Goal: Task Accomplishment & Management: Complete application form

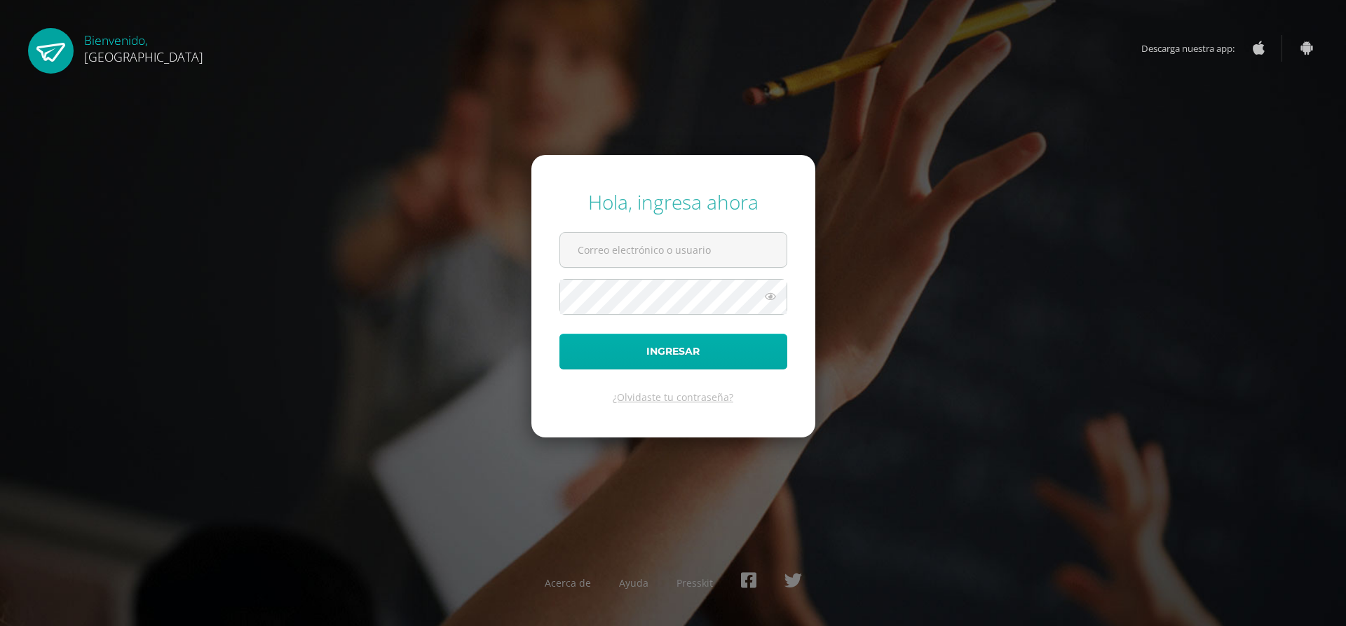
type input "[EMAIL_ADDRESS][DOMAIN_NAME]"
click at [672, 346] on button "Ingresar" at bounding box center [674, 352] width 228 height 36
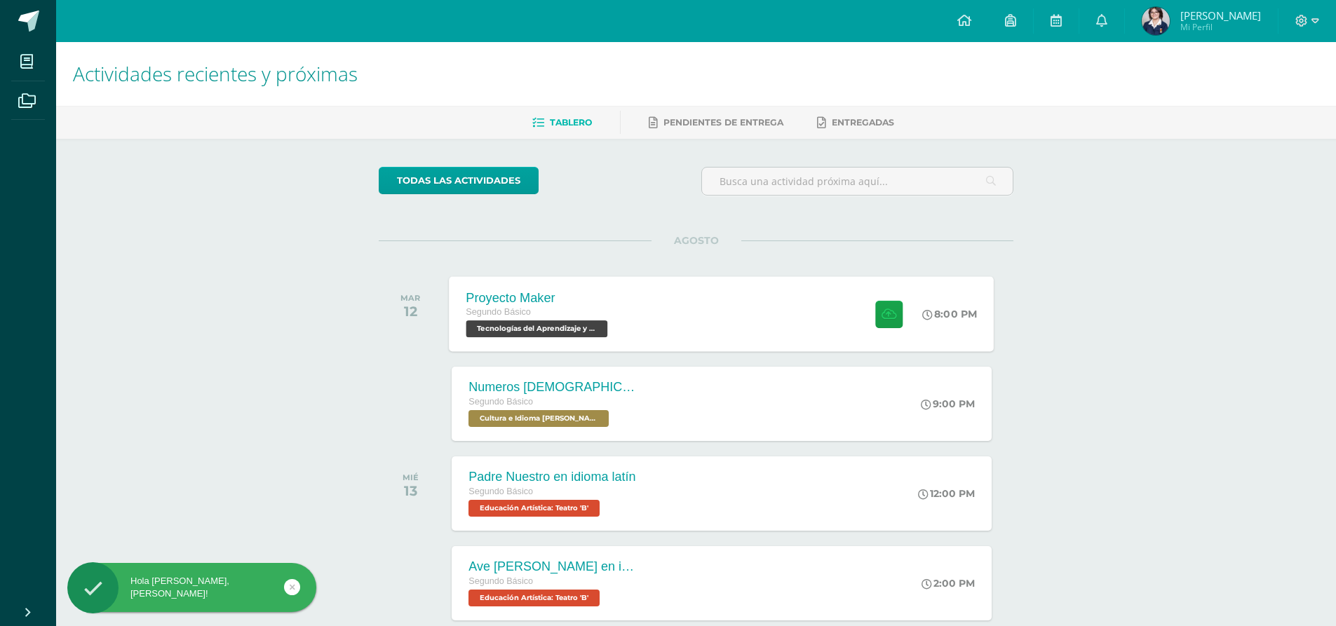
click at [665, 300] on div "Proyecto Maker Segundo Básico Tecnologías del Aprendizaje y la Comunicación 'B'…" at bounding box center [721, 313] width 545 height 75
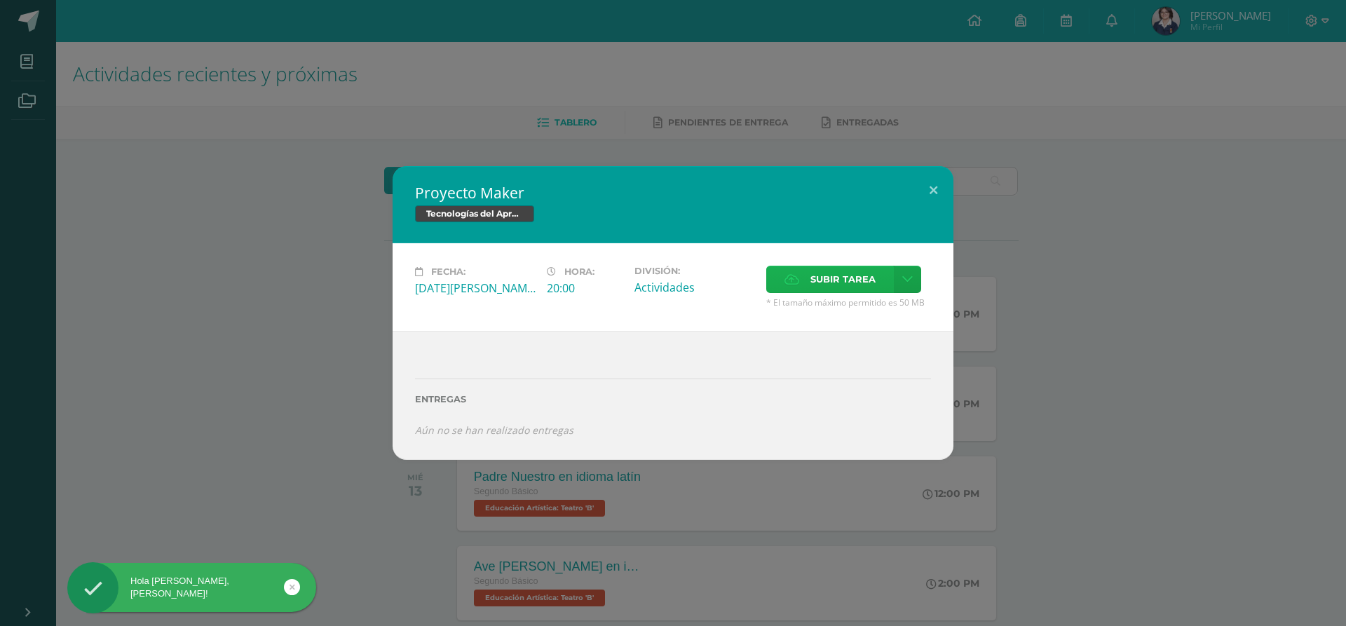
click at [792, 281] on icon at bounding box center [792, 279] width 15 height 9
click at [0, 0] on input "Subir tarea" at bounding box center [0, 0] width 0 height 0
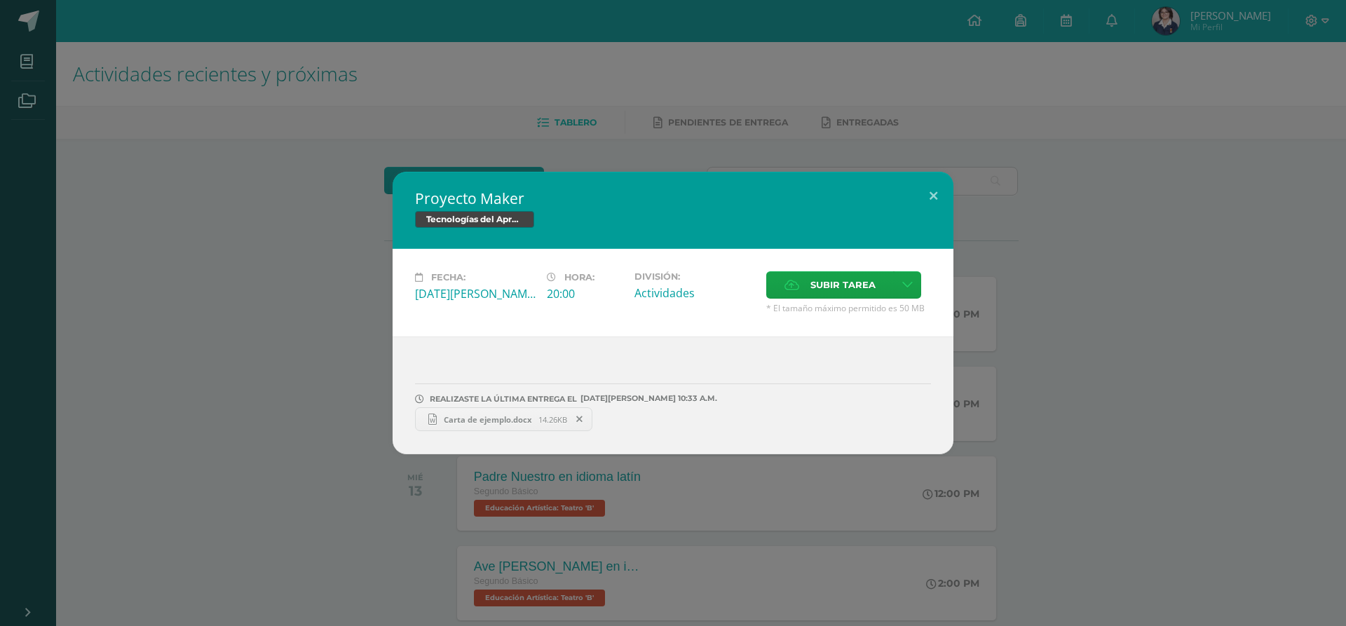
click at [574, 419] on span at bounding box center [580, 419] width 24 height 15
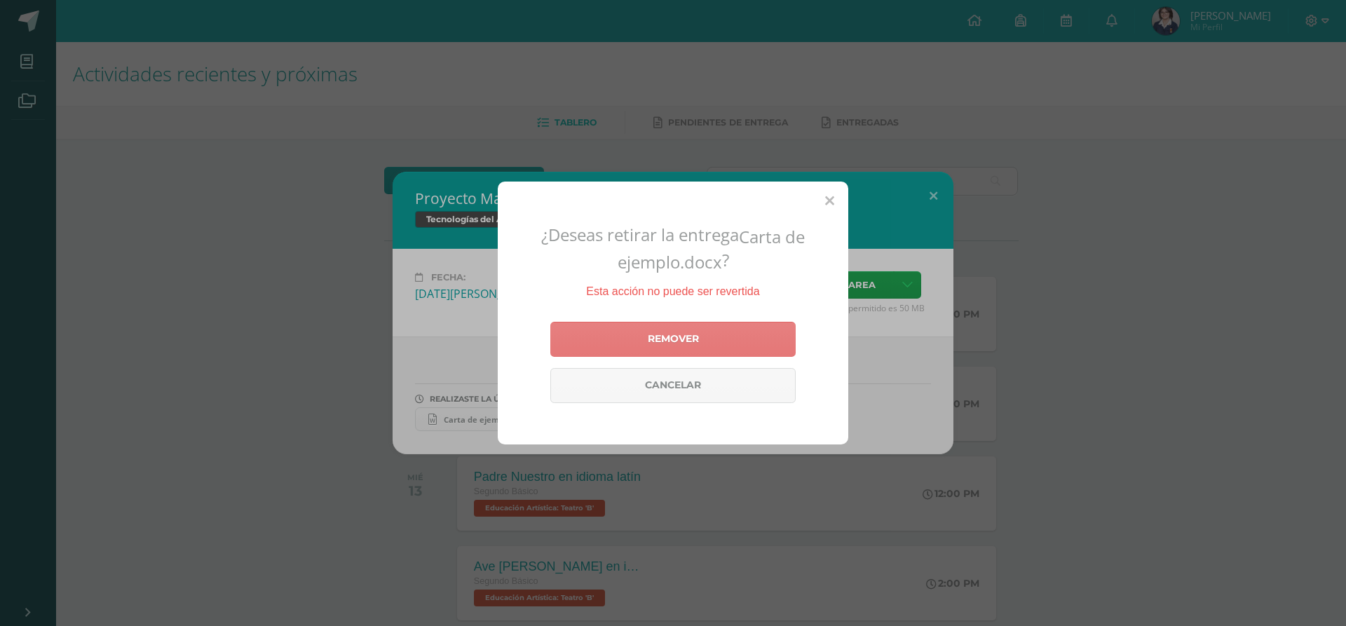
click at [637, 332] on link "Remover" at bounding box center [672, 339] width 245 height 35
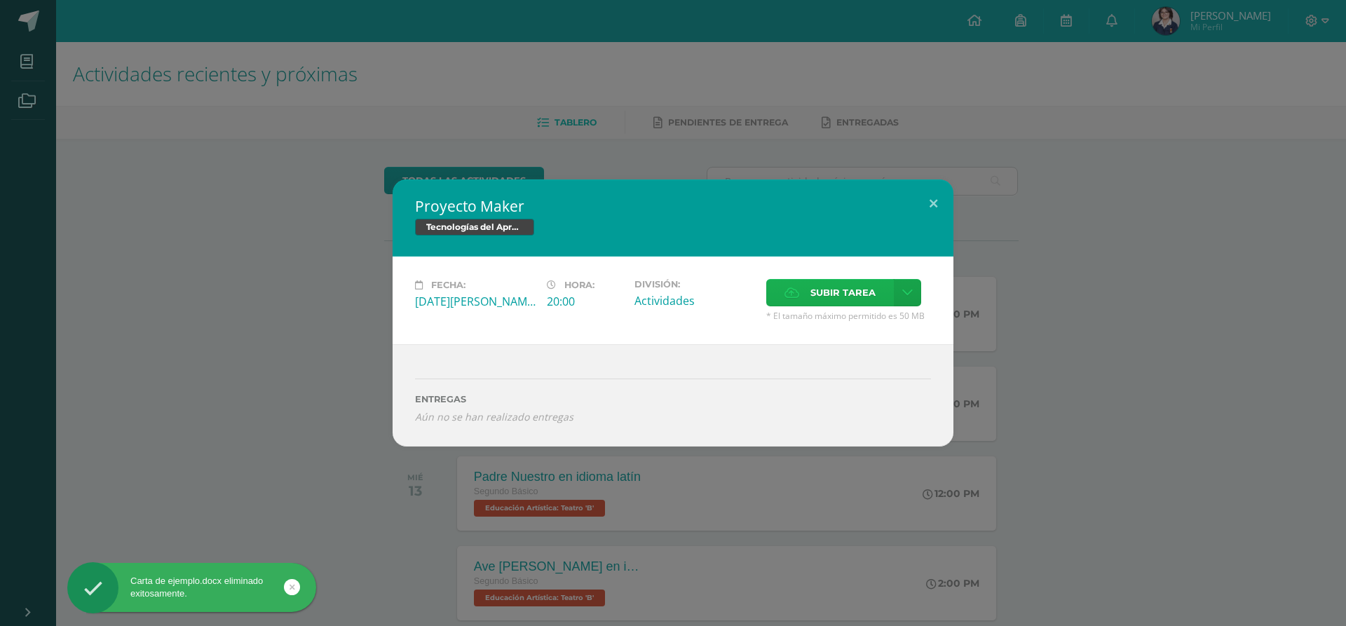
click at [830, 297] on span "Subir tarea" at bounding box center [843, 293] width 65 height 26
click at [0, 0] on input "Subir tarea" at bounding box center [0, 0] width 0 height 0
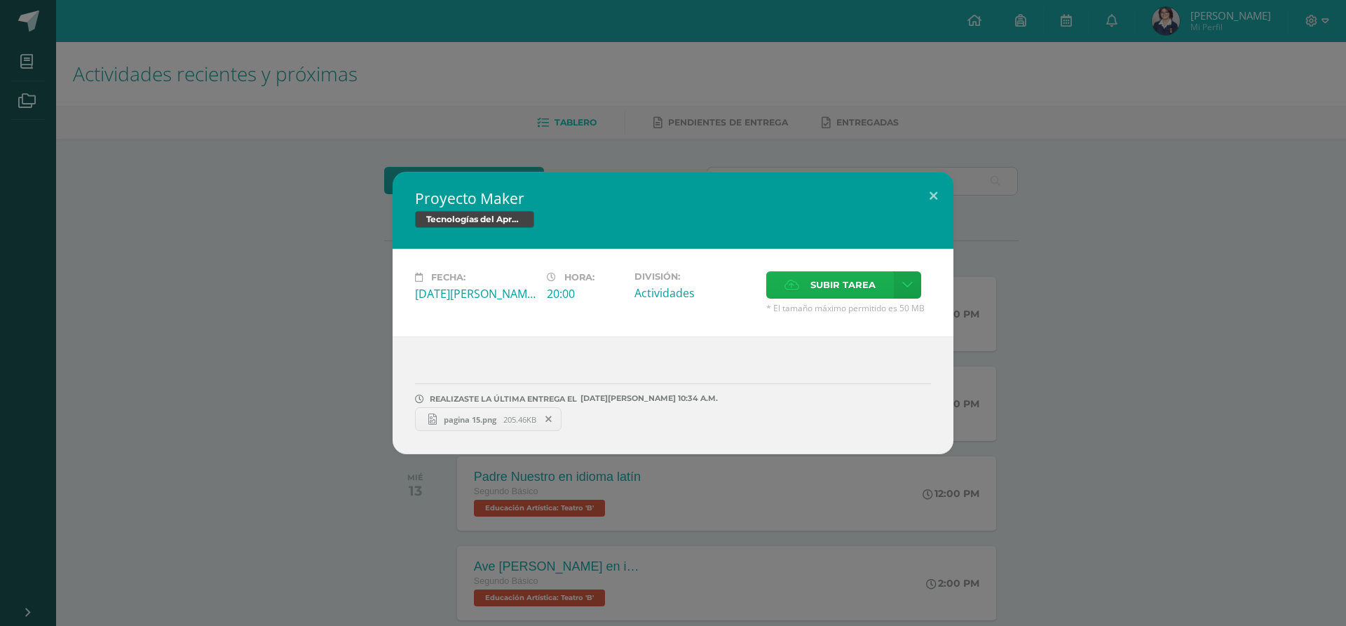
click at [779, 289] on label "Subir tarea" at bounding box center [830, 284] width 128 height 27
click at [0, 0] on input "Subir tarea" at bounding box center [0, 0] width 0 height 0
click at [685, 424] on span "Carta de ejemplo.docx" at bounding box center [637, 419] width 102 height 11
click at [829, 278] on span "Subir tarea" at bounding box center [843, 285] width 65 height 26
click at [0, 0] on input "Subir tarea" at bounding box center [0, 0] width 0 height 0
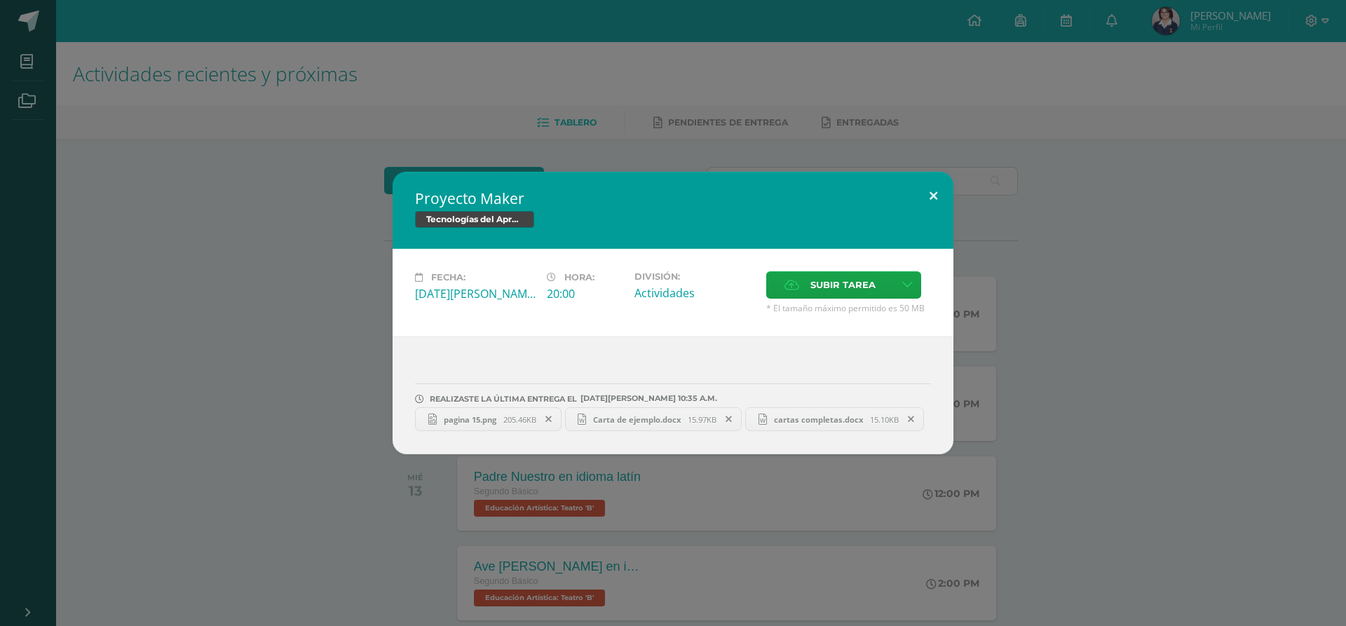
click at [919, 208] on button at bounding box center [934, 196] width 40 height 48
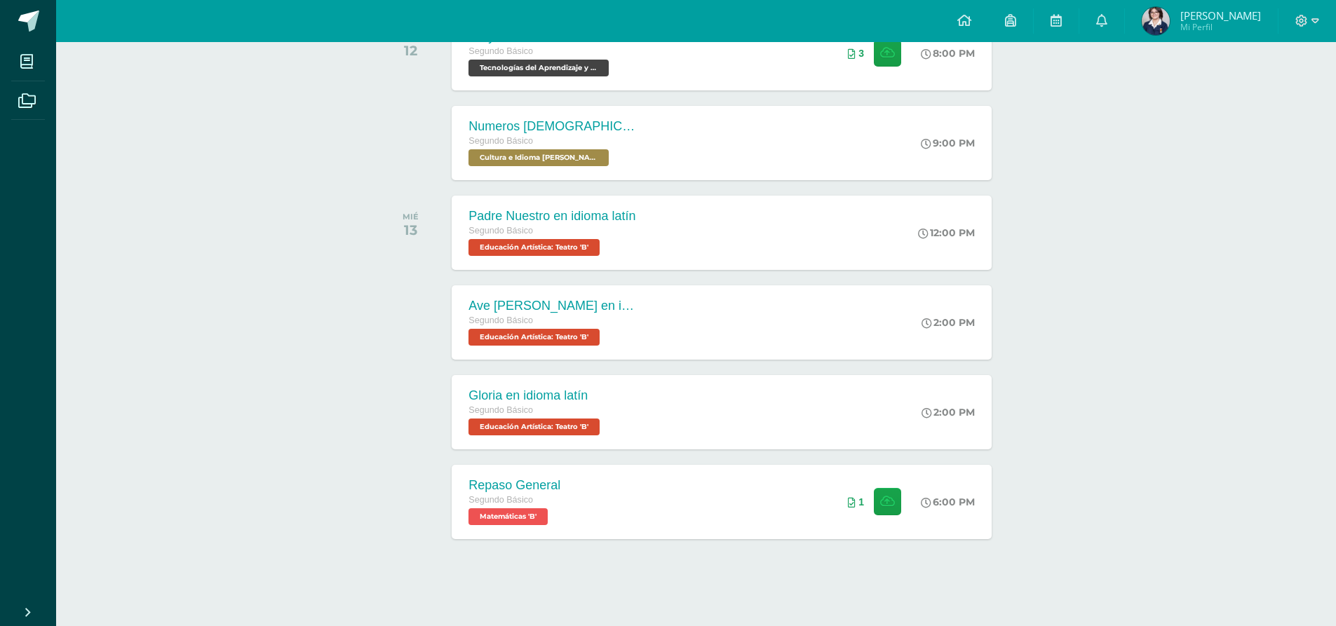
scroll to position [262, 0]
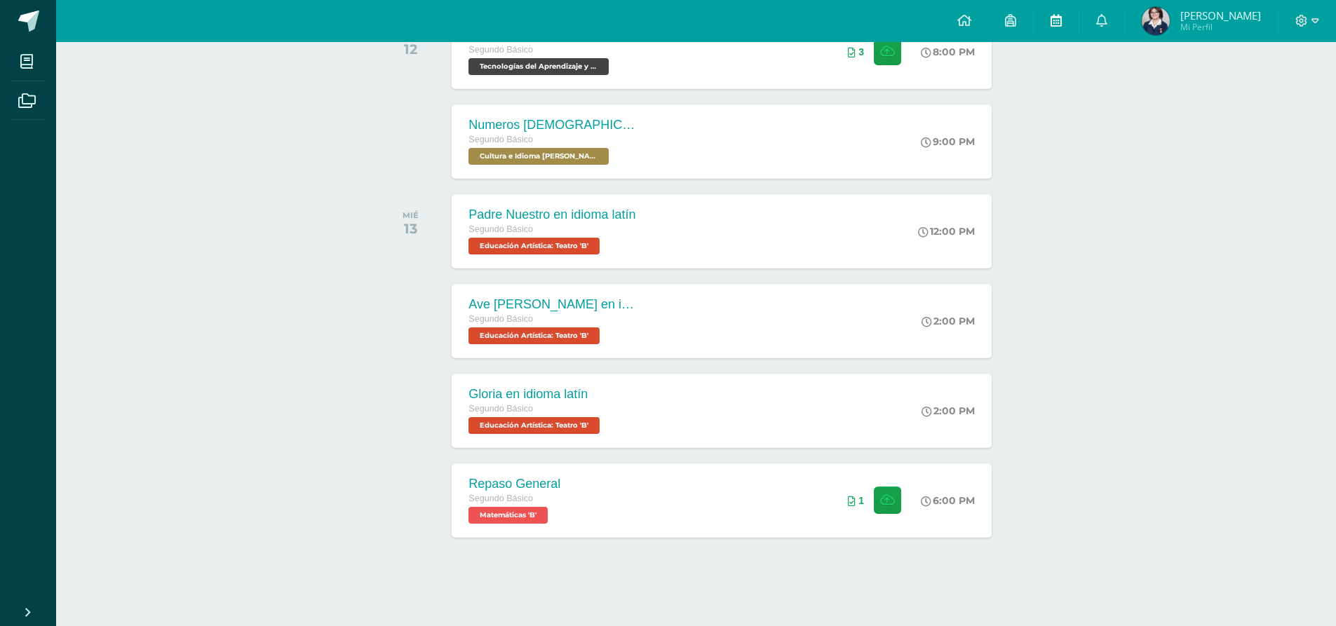
click at [1052, 27] on span at bounding box center [1055, 20] width 11 height 15
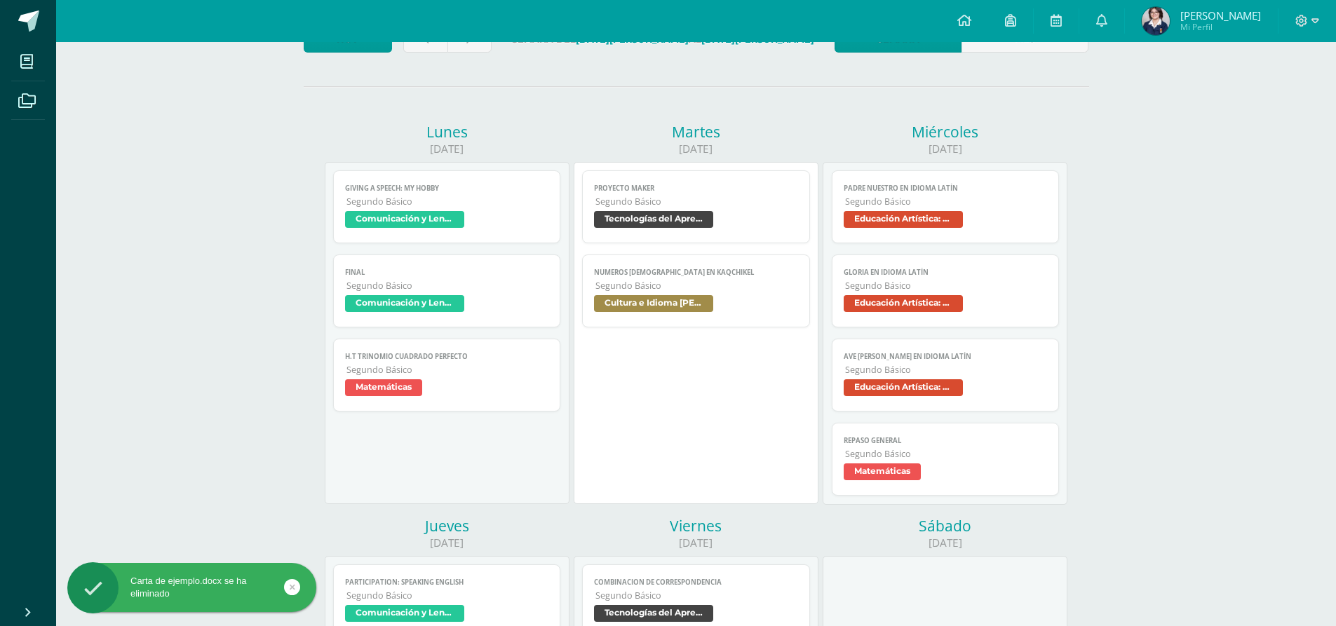
scroll to position [140, 0]
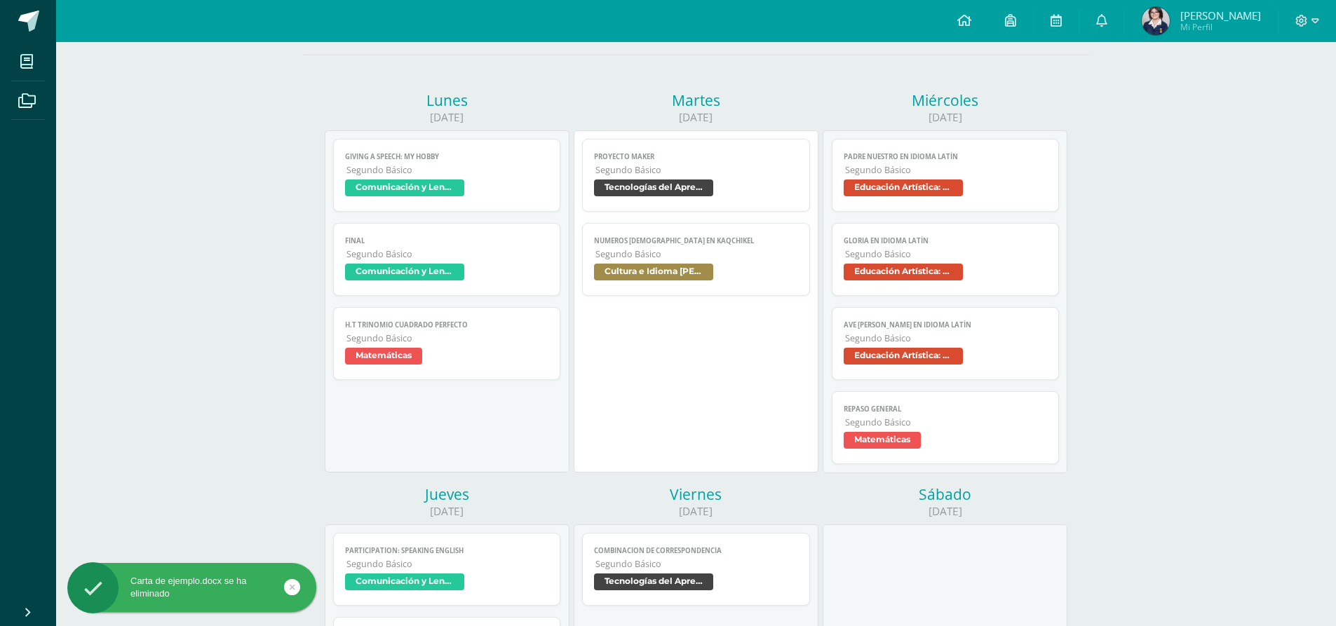
click at [603, 165] on span "Segundo Básico" at bounding box center [696, 170] width 203 height 12
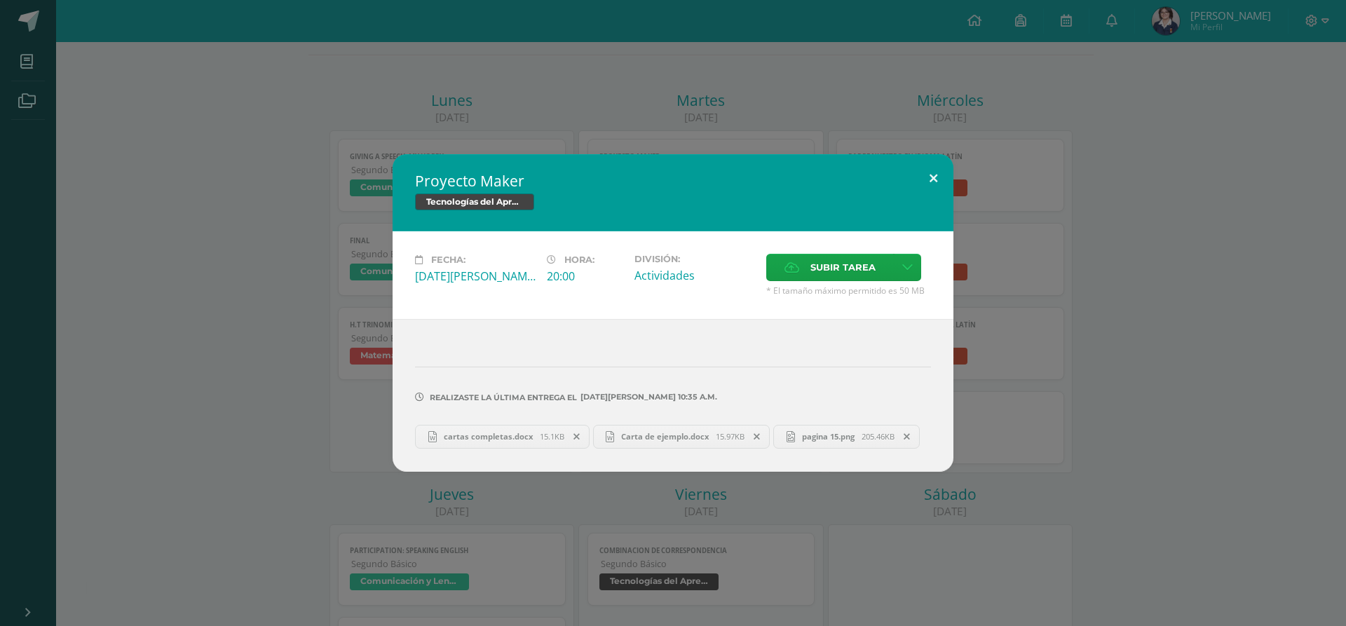
click at [935, 171] on button at bounding box center [934, 178] width 40 height 48
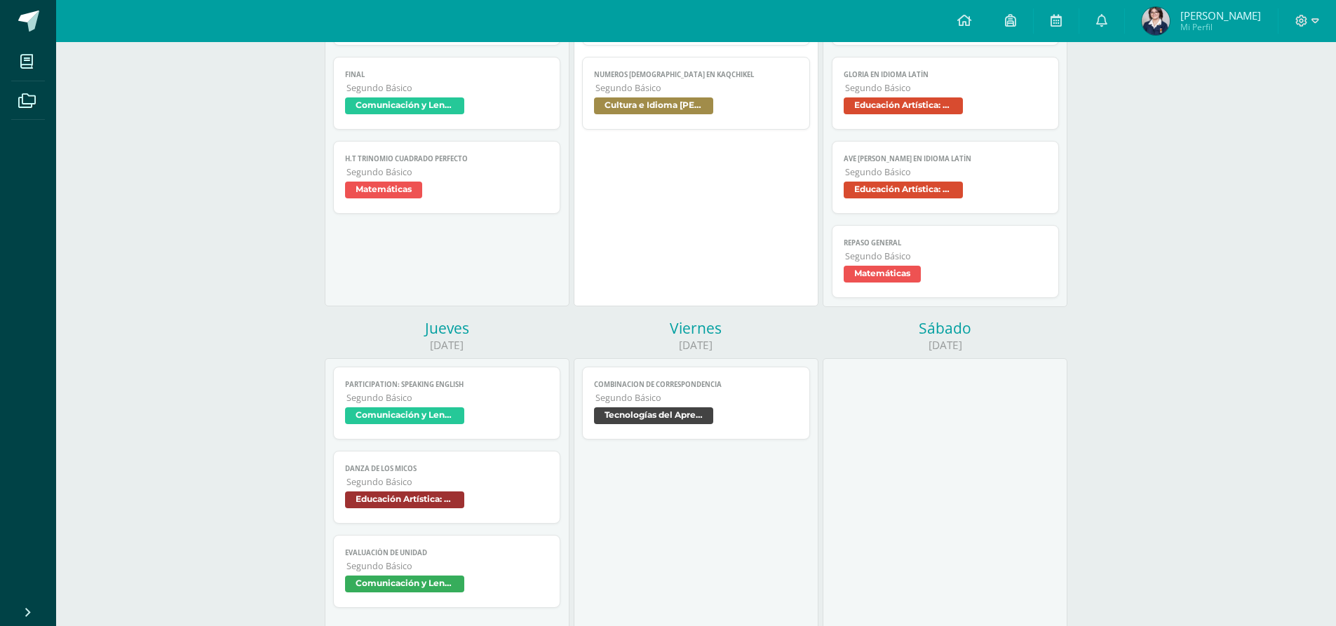
scroll to position [351, 0]
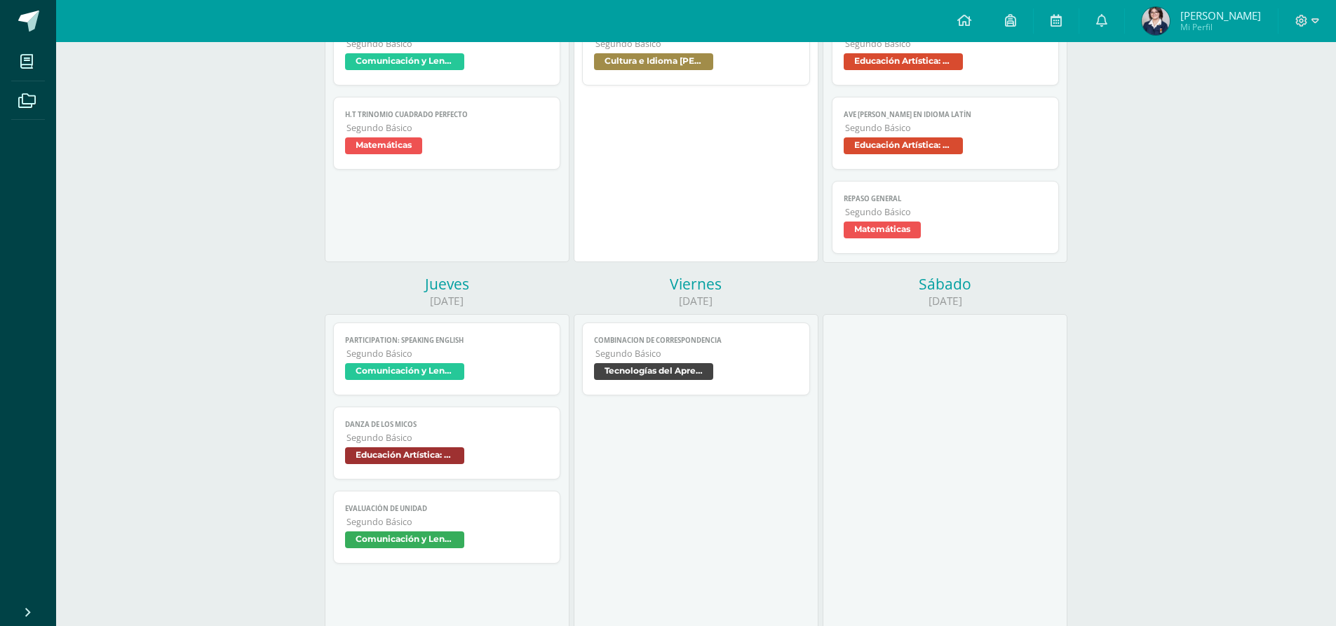
click at [698, 340] on span "Combinacion de correspondencia" at bounding box center [696, 340] width 204 height 9
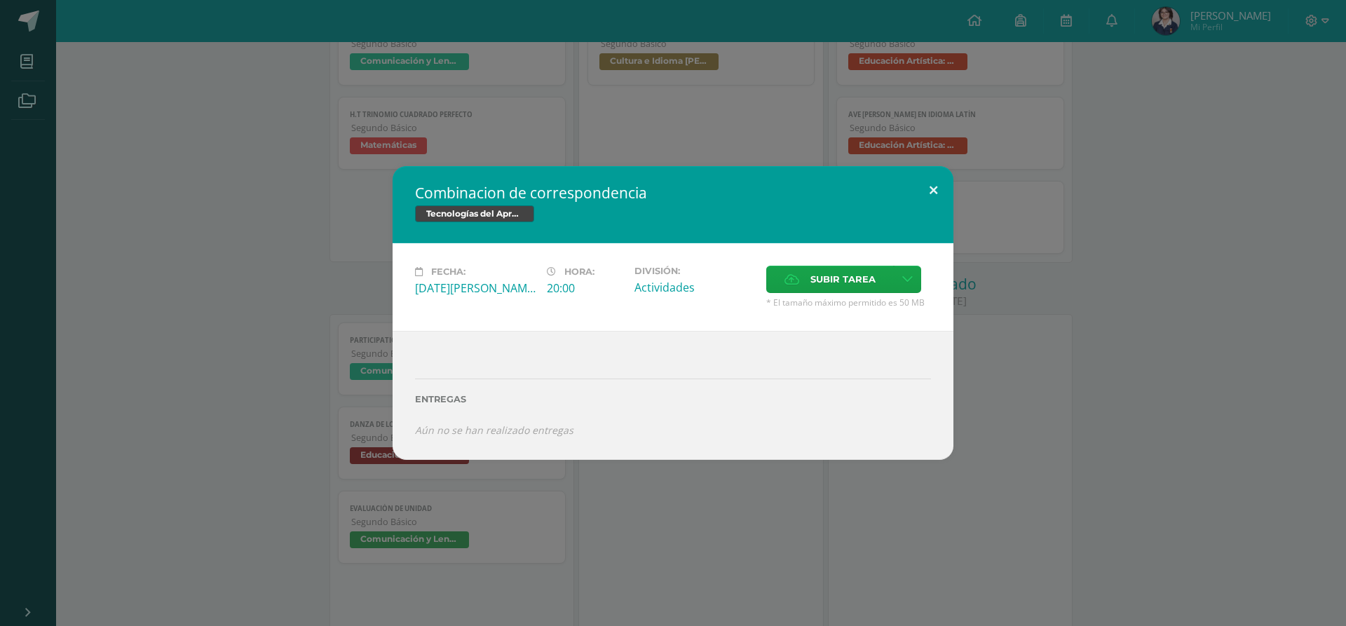
click at [951, 186] on button at bounding box center [934, 190] width 40 height 48
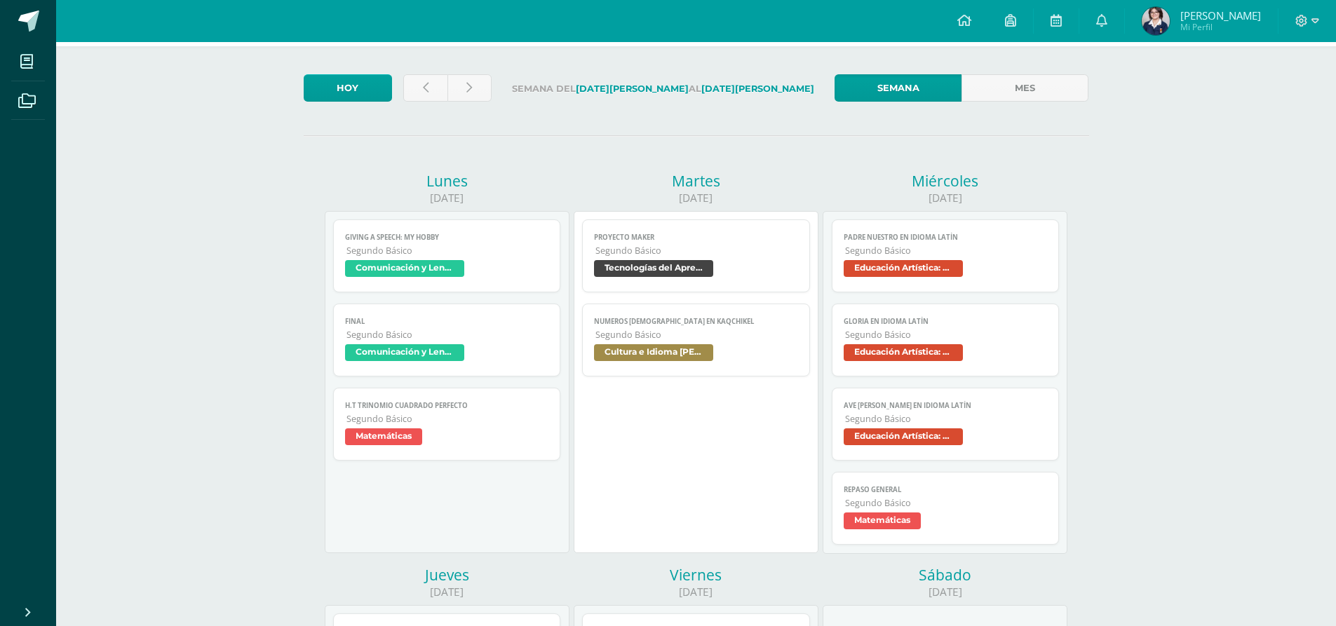
scroll to position [17, 0]
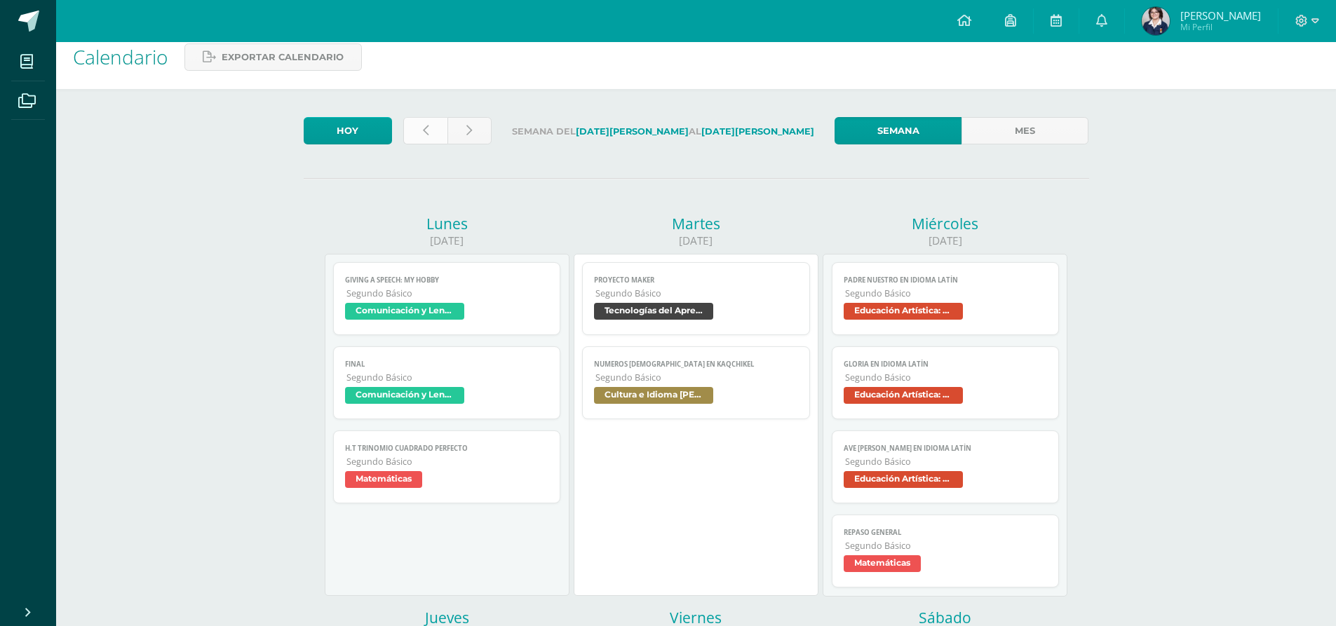
click at [435, 123] on link at bounding box center [425, 130] width 44 height 27
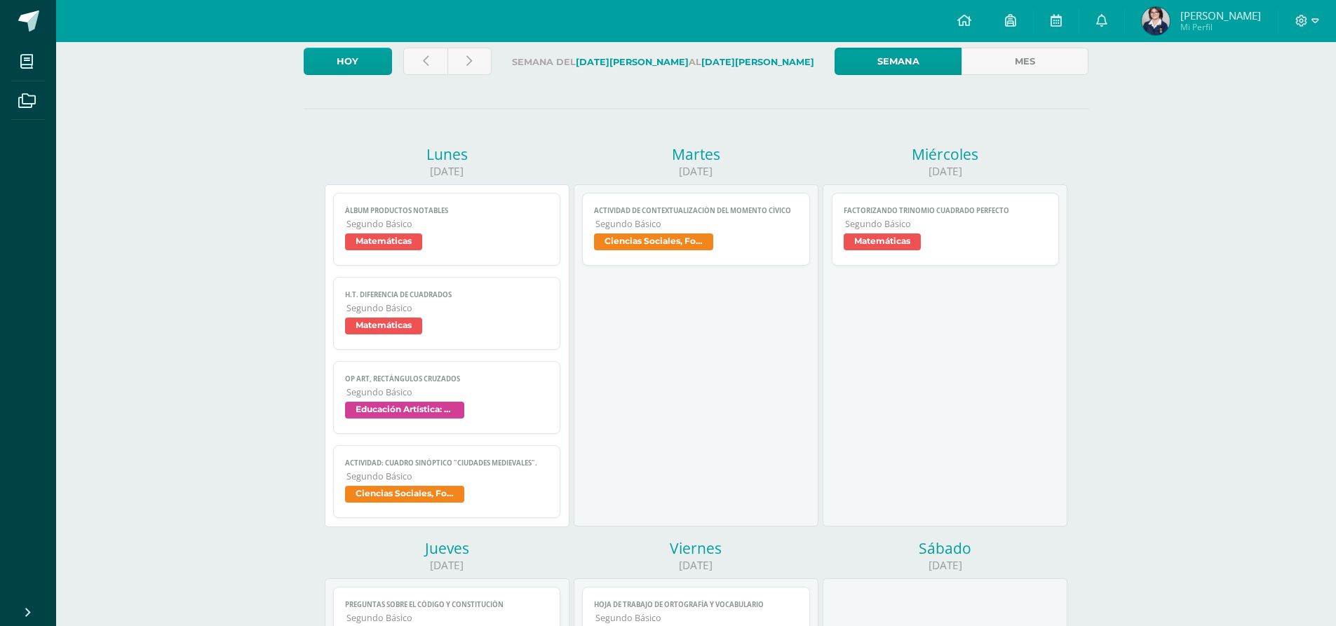
scroll to position [50, 0]
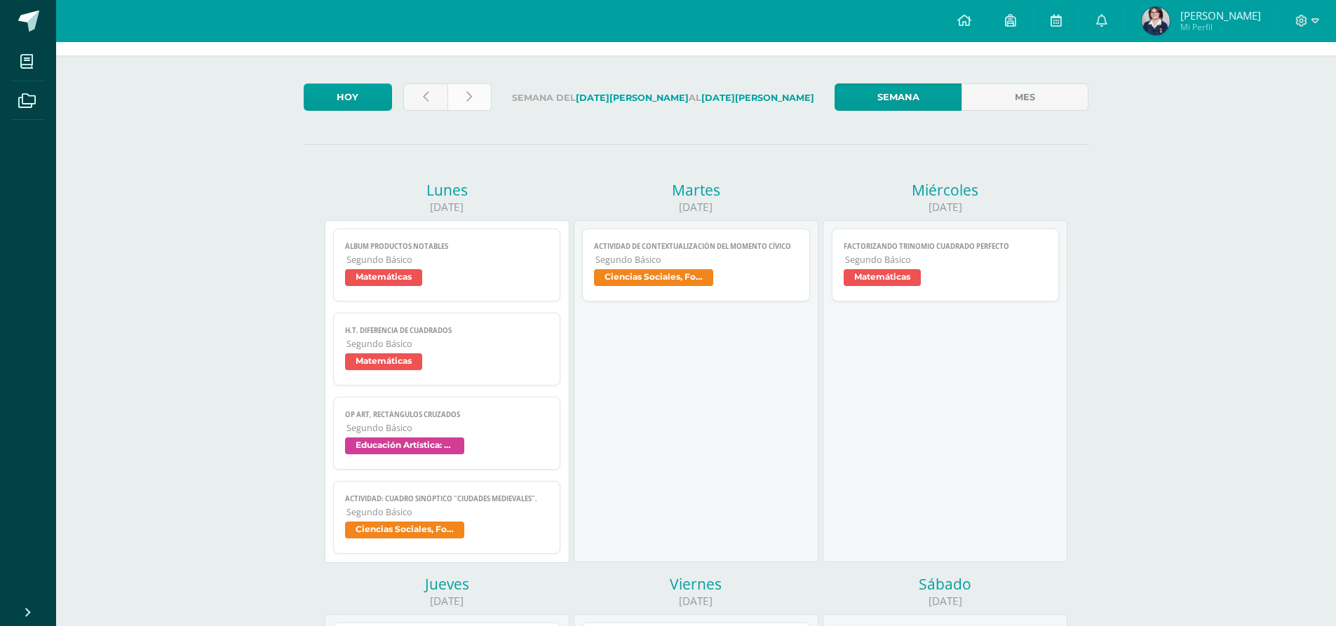
click at [484, 107] on link at bounding box center [469, 96] width 44 height 27
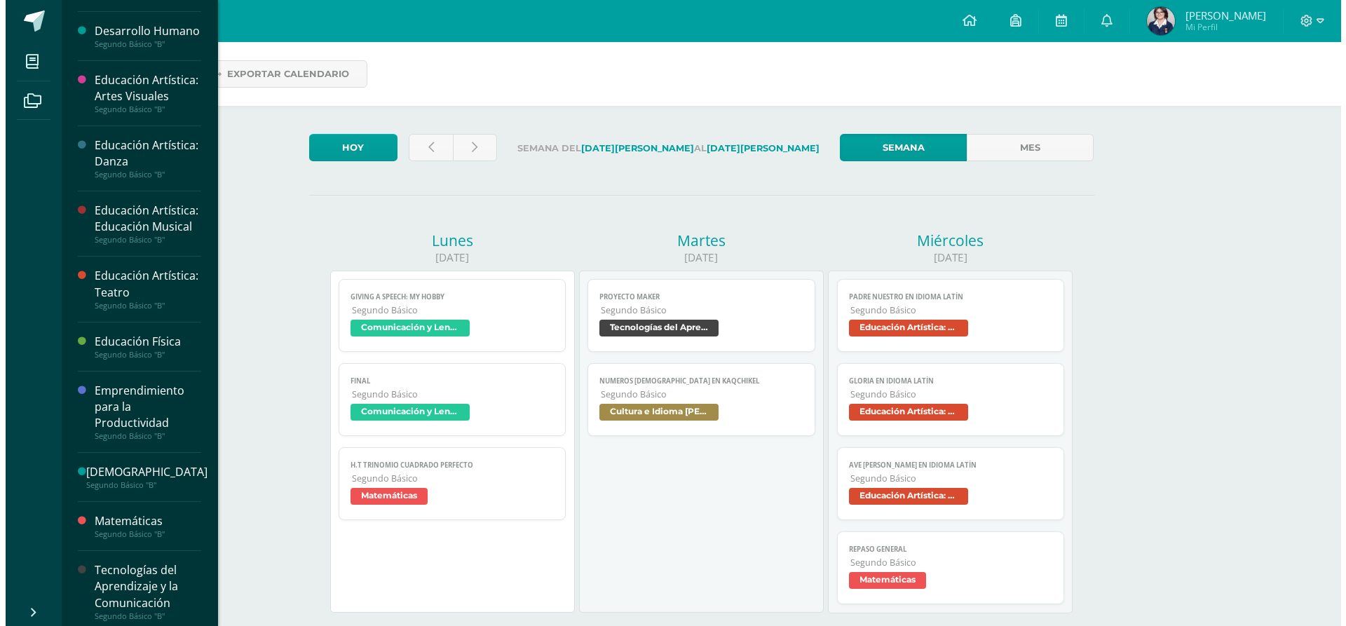
scroll to position [485, 0]
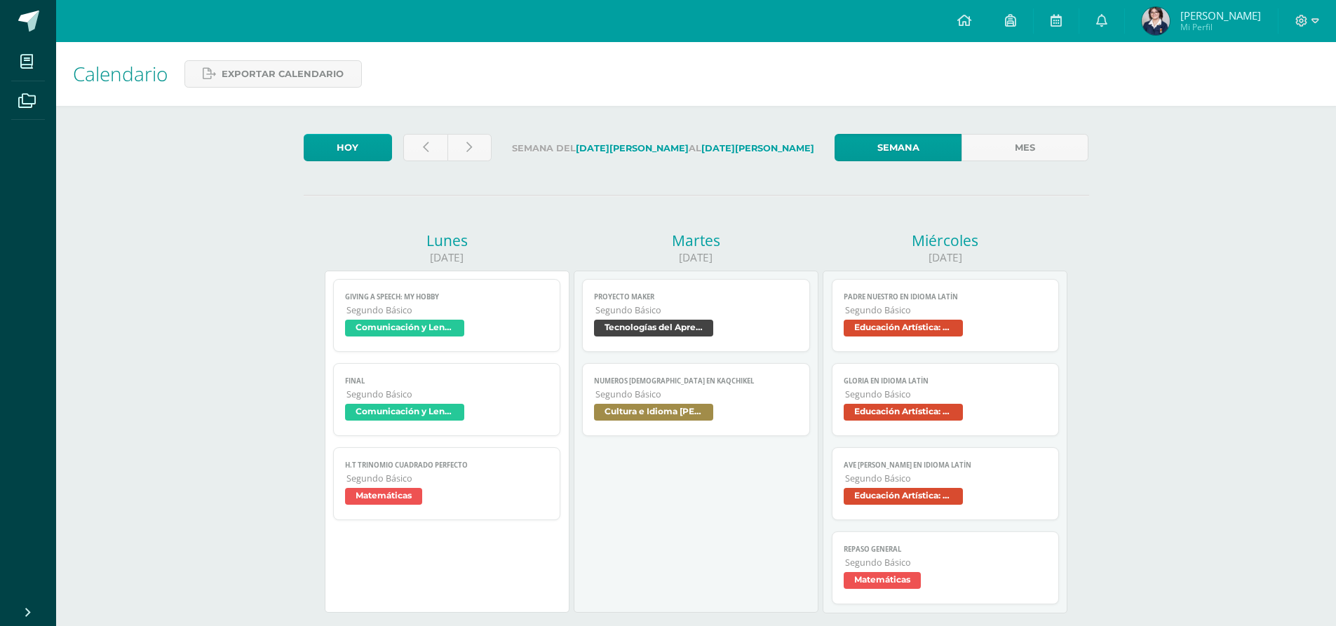
click at [668, 321] on span "Tecnologías del Aprendizaje y la Comunicación" at bounding box center [653, 328] width 119 height 17
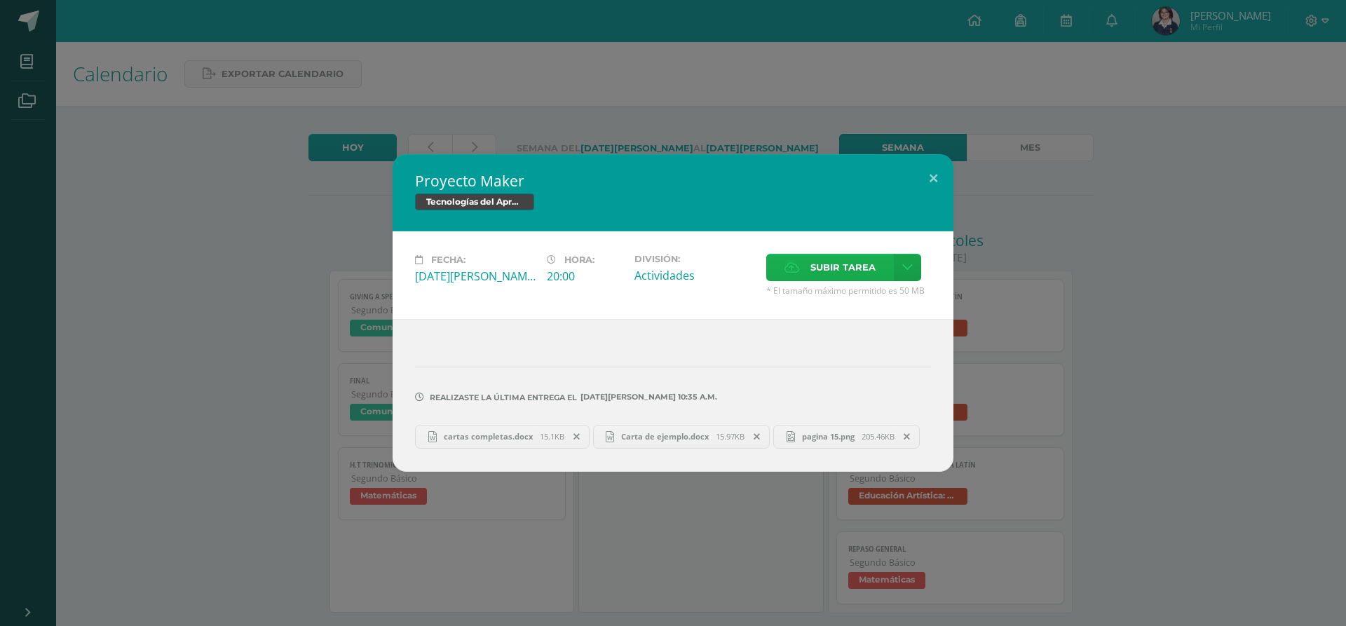
click at [810, 262] on label "Subir tarea" at bounding box center [830, 267] width 128 height 27
click at [0, 0] on input "Subir tarea" at bounding box center [0, 0] width 0 height 0
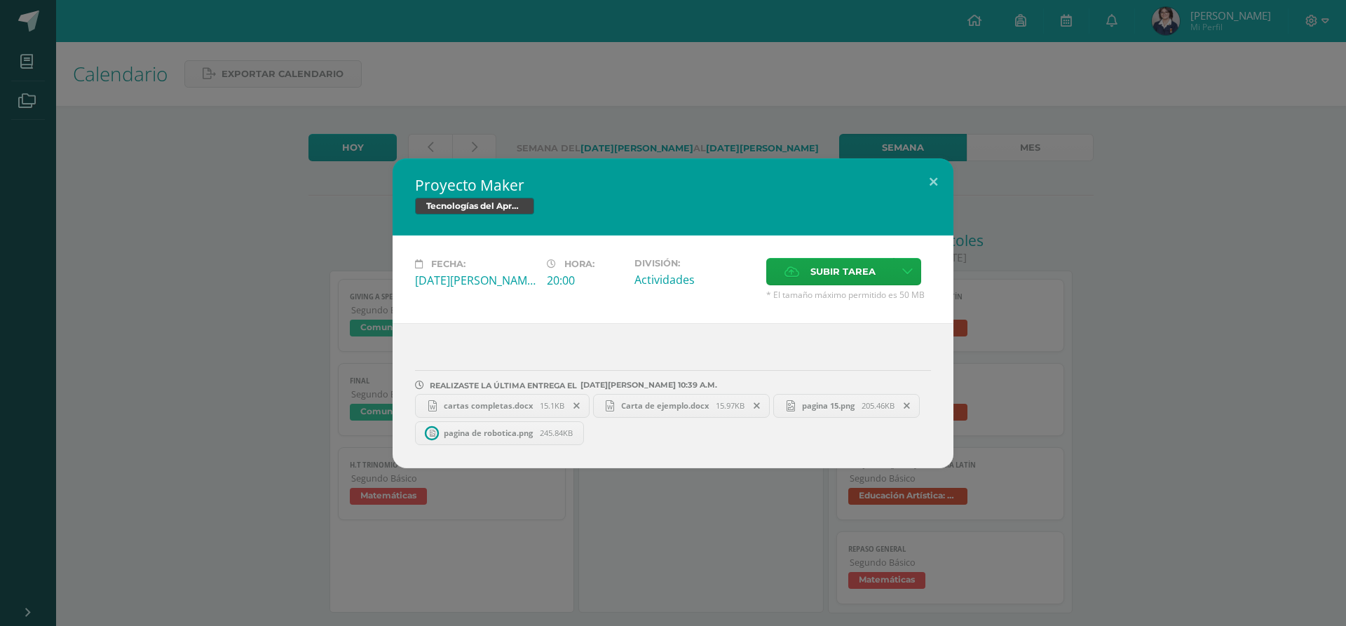
click at [573, 407] on span at bounding box center [577, 405] width 24 height 15
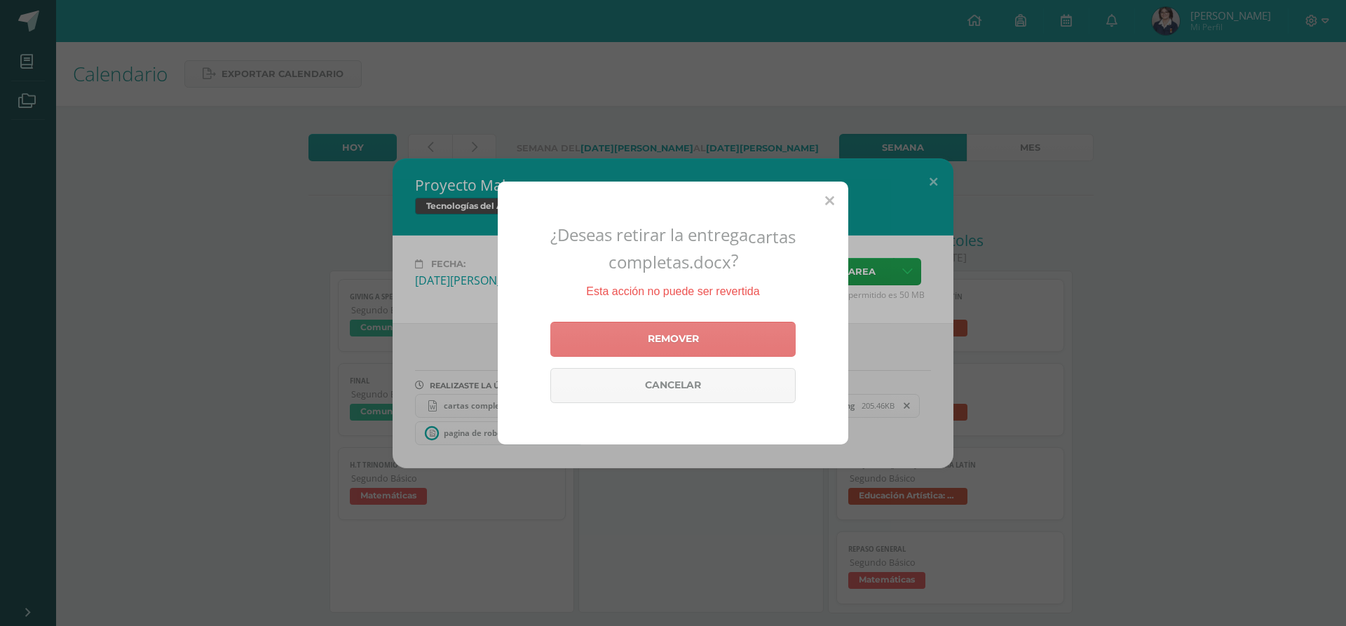
click at [639, 341] on link "Remover" at bounding box center [672, 339] width 245 height 35
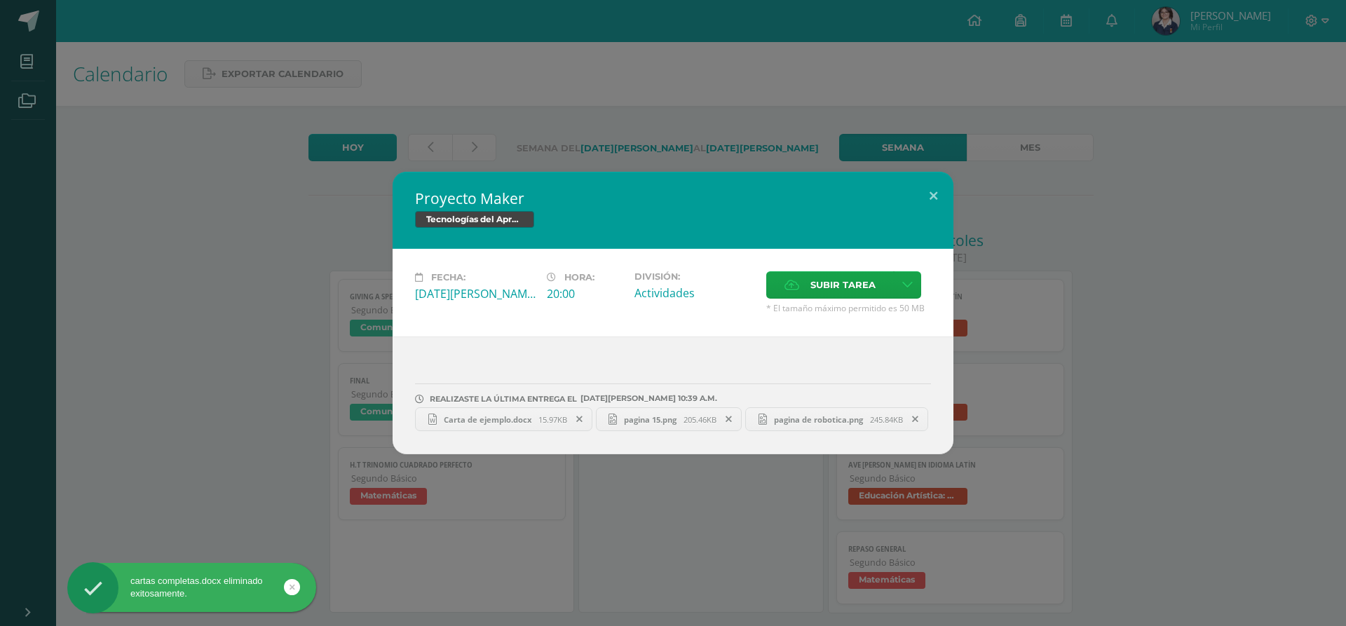
click at [581, 416] on link "Carta de ejemplo.docx 15.97KB" at bounding box center [503, 419] width 177 height 24
click at [572, 412] on span at bounding box center [580, 419] width 24 height 15
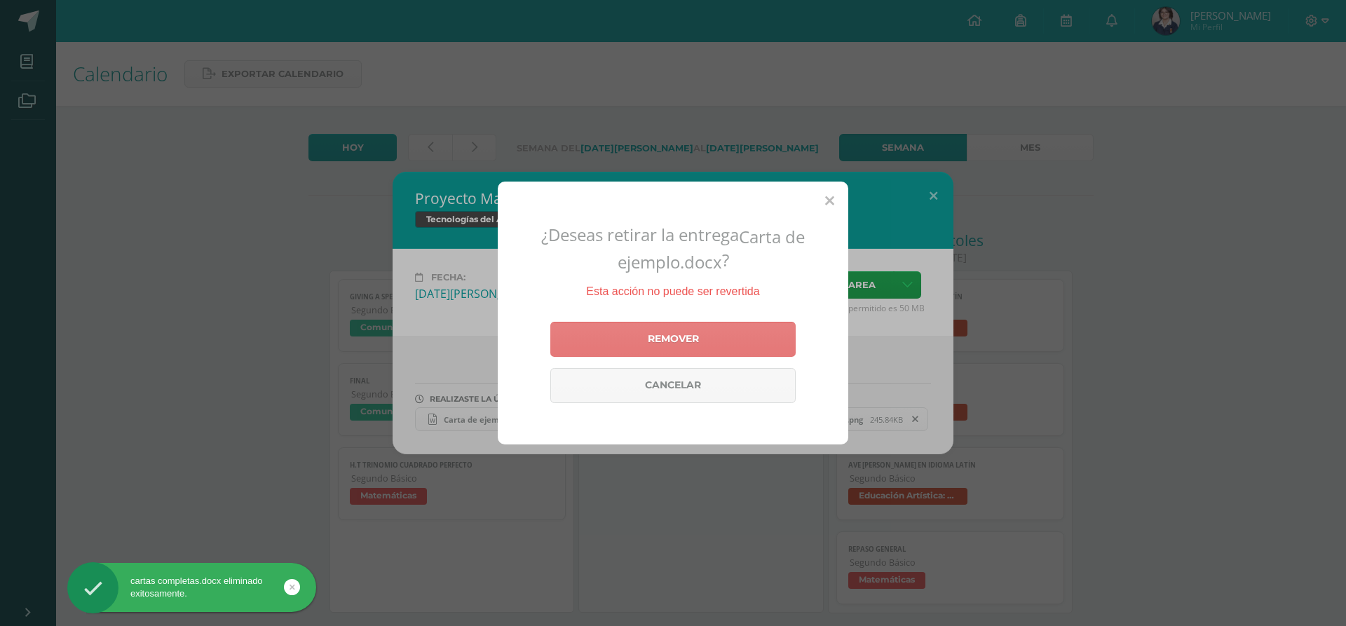
click at [595, 335] on link "Remover" at bounding box center [672, 339] width 245 height 35
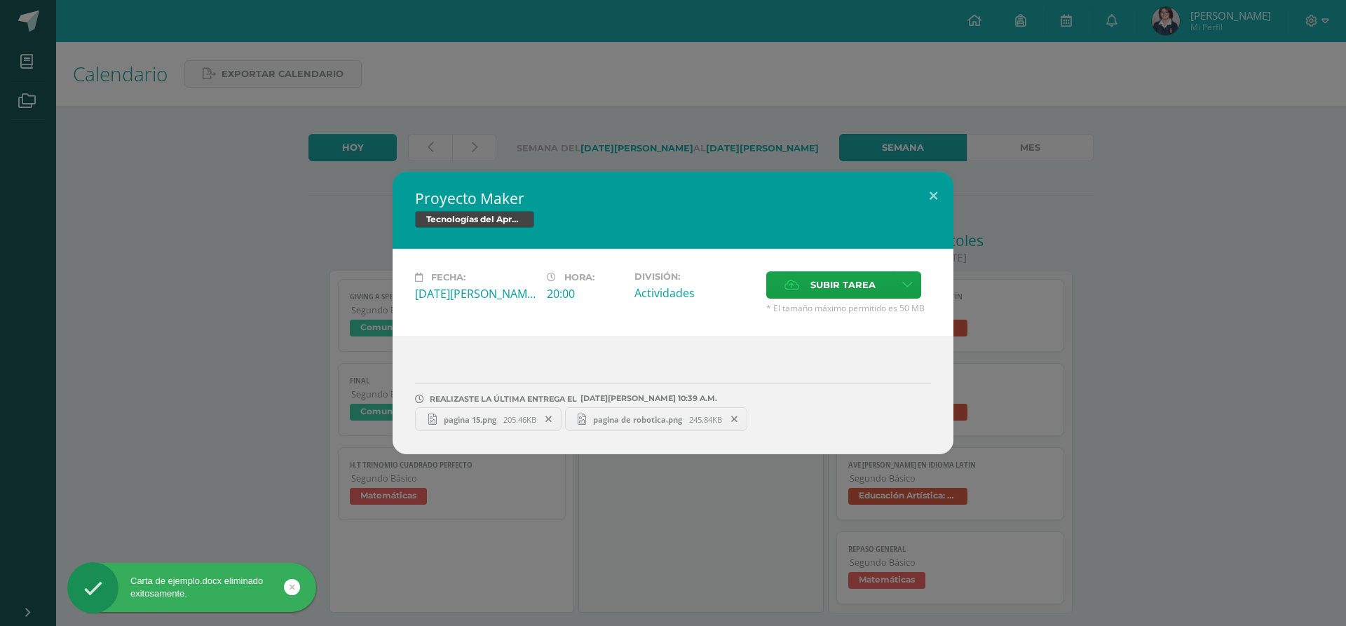
click at [552, 419] on icon at bounding box center [549, 419] width 6 height 10
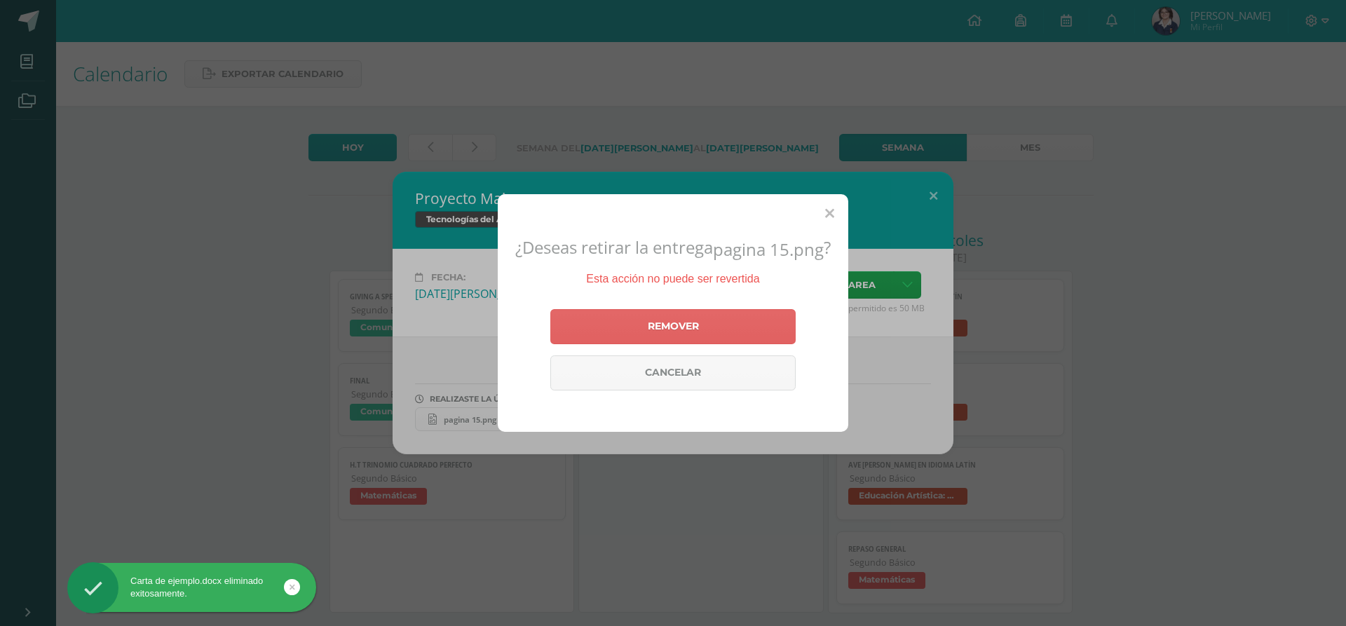
click at [607, 318] on div "Remover Cancelar" at bounding box center [672, 350] width 245 height 93
click at [703, 330] on link "Remover" at bounding box center [672, 326] width 245 height 35
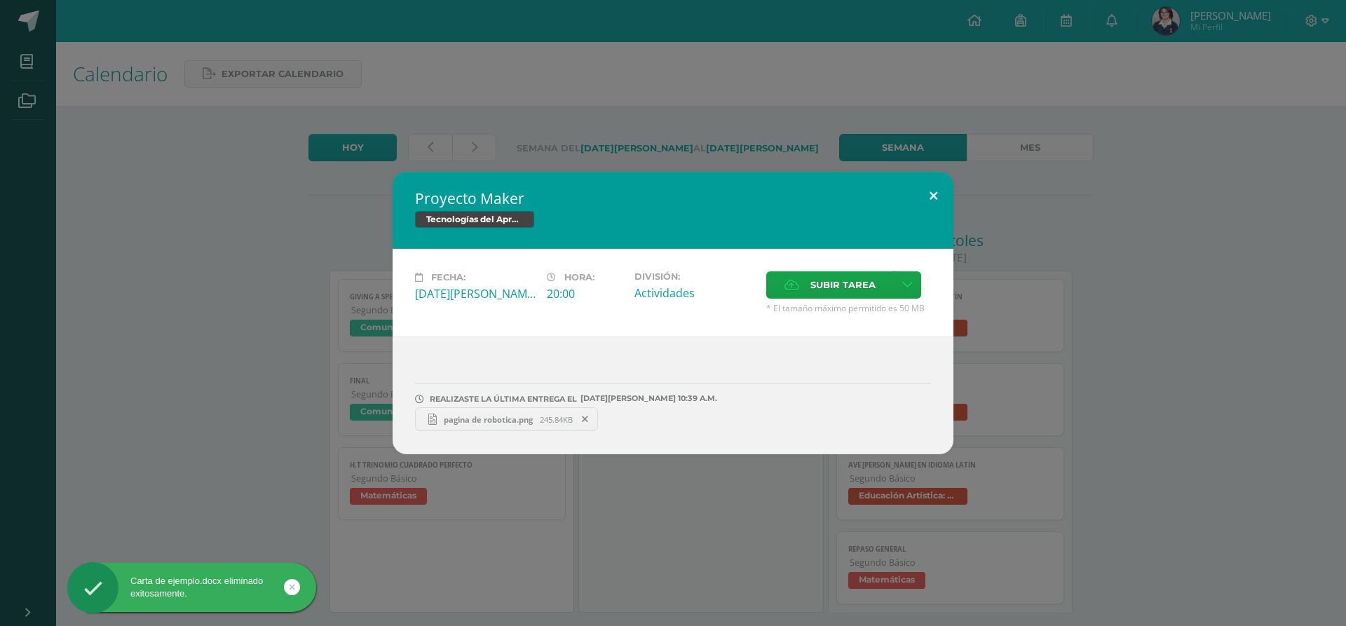
click at [927, 198] on button at bounding box center [934, 196] width 40 height 48
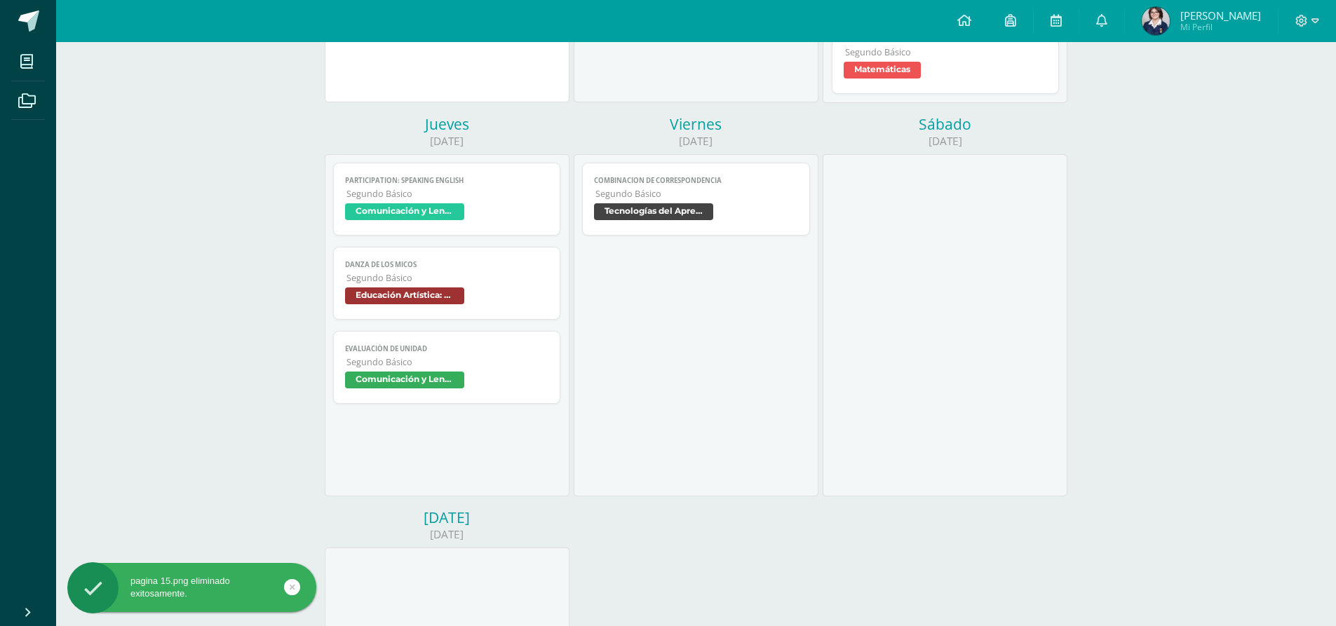
scroll to position [561, 0]
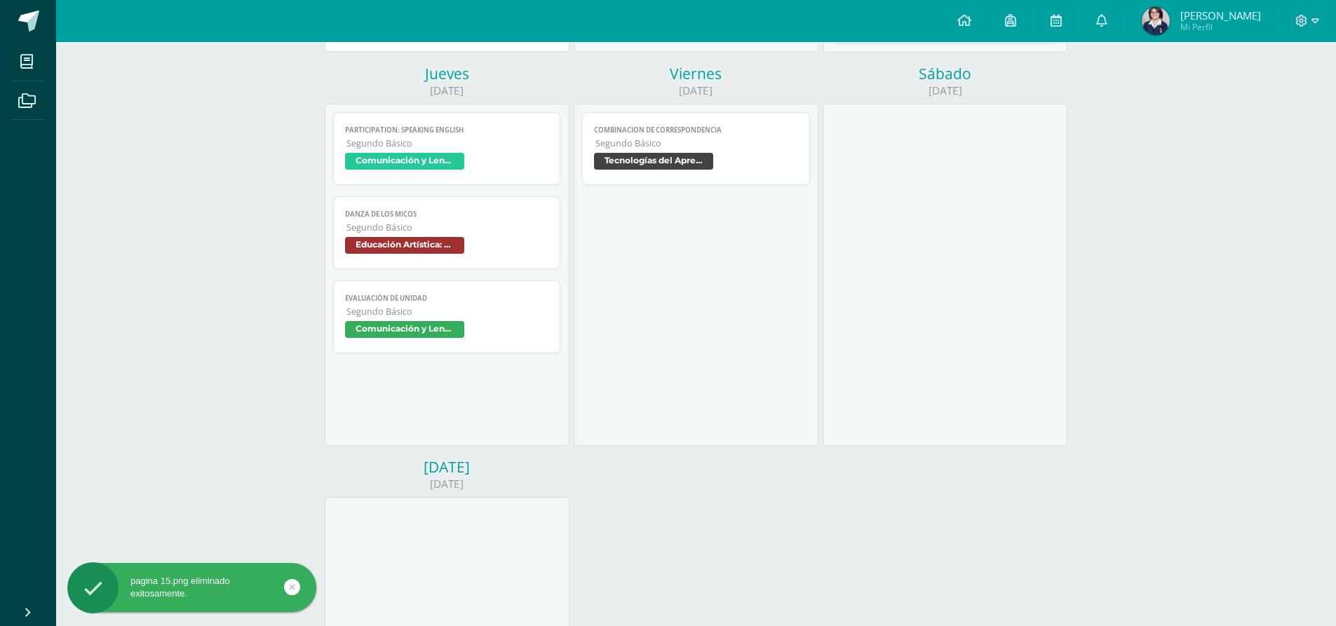
click at [707, 161] on span "Tecnologías del Aprendizaje y la Comunicación" at bounding box center [653, 161] width 119 height 17
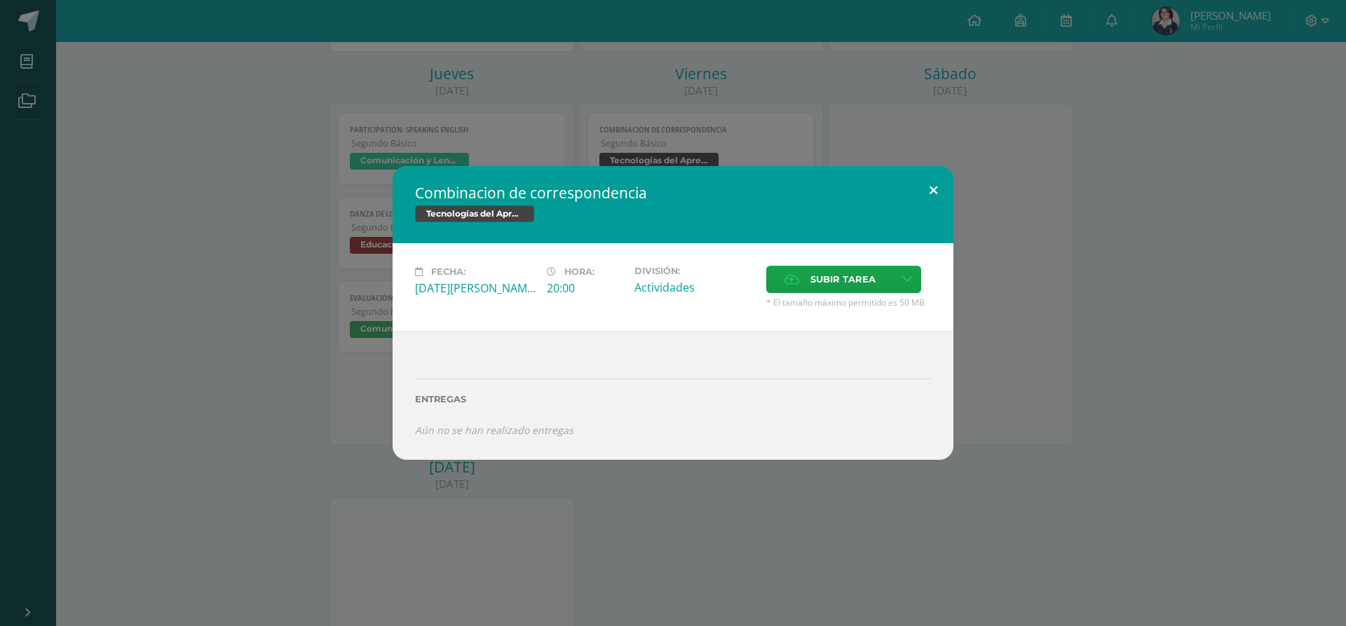
click at [928, 200] on button at bounding box center [934, 190] width 40 height 48
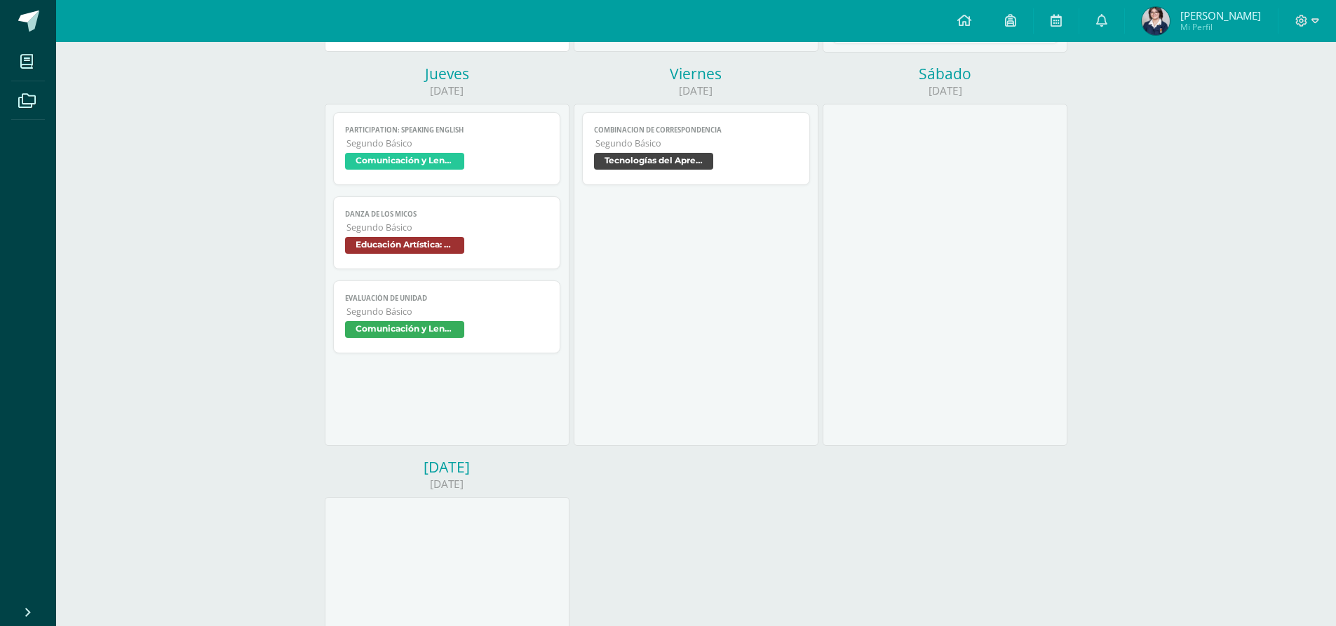
drag, startPoint x: 1346, startPoint y: 471, endPoint x: 1127, endPoint y: 346, distance: 251.6
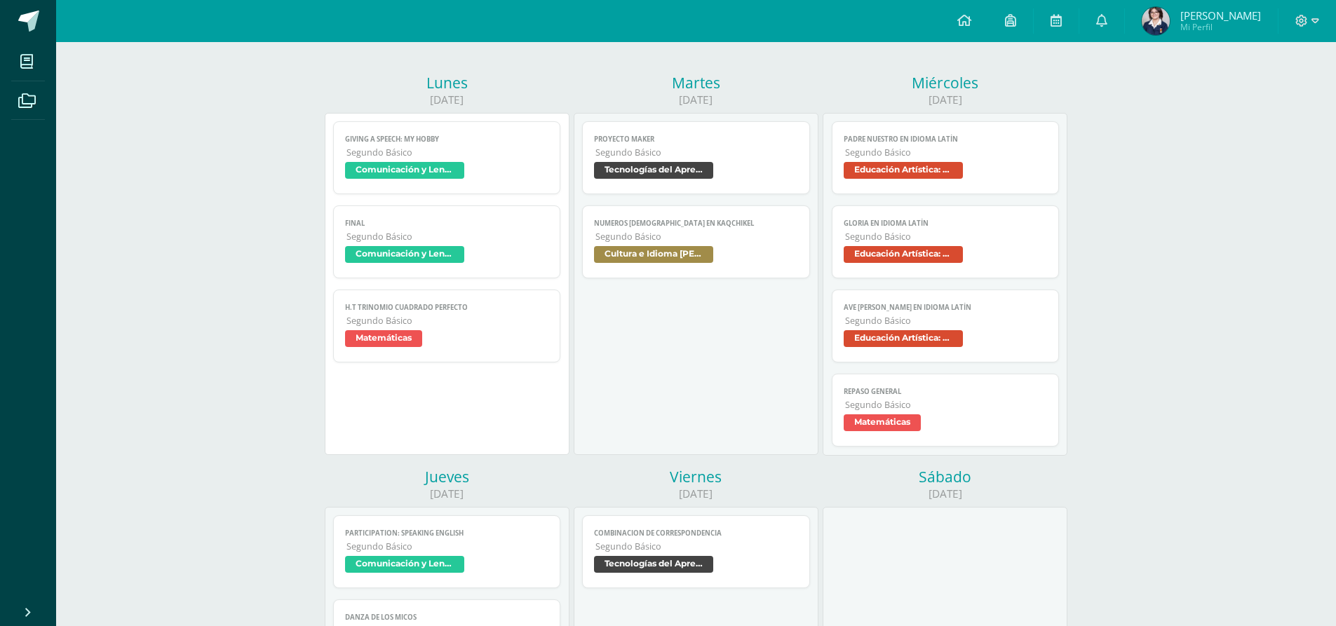
scroll to position [116, 0]
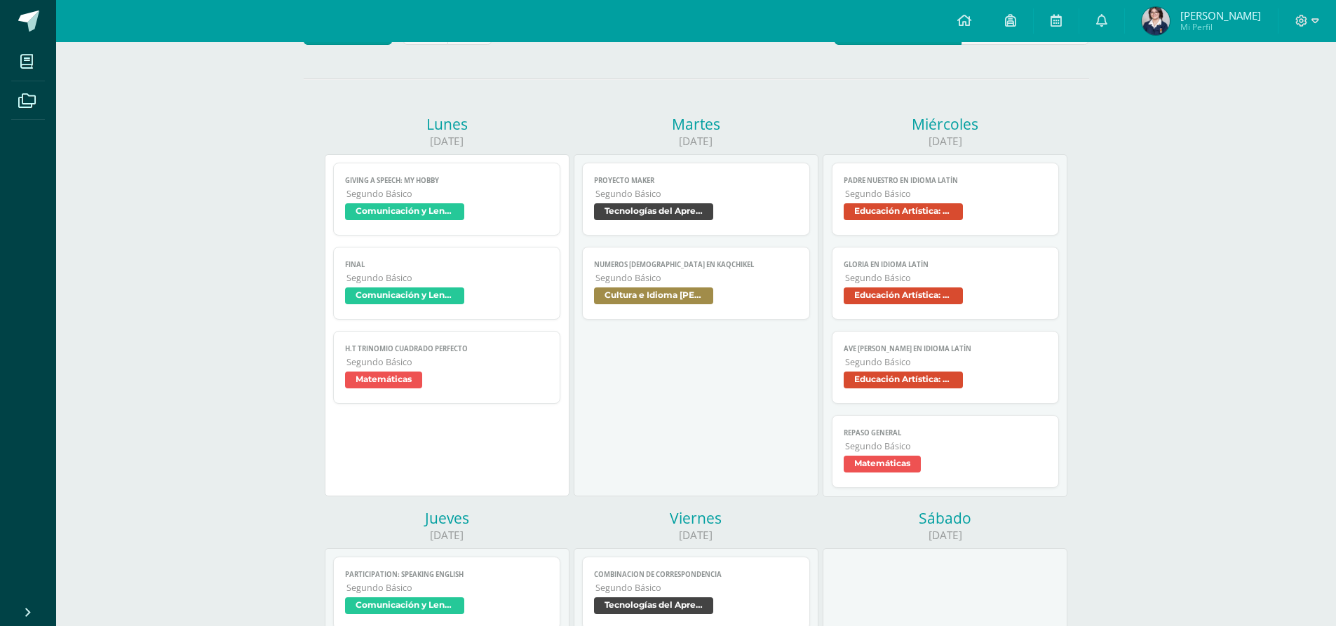
click at [737, 172] on link "Proyecto Maker Segundo Básico Tecnologías del Aprendizaje y la Comunicación" at bounding box center [696, 199] width 228 height 73
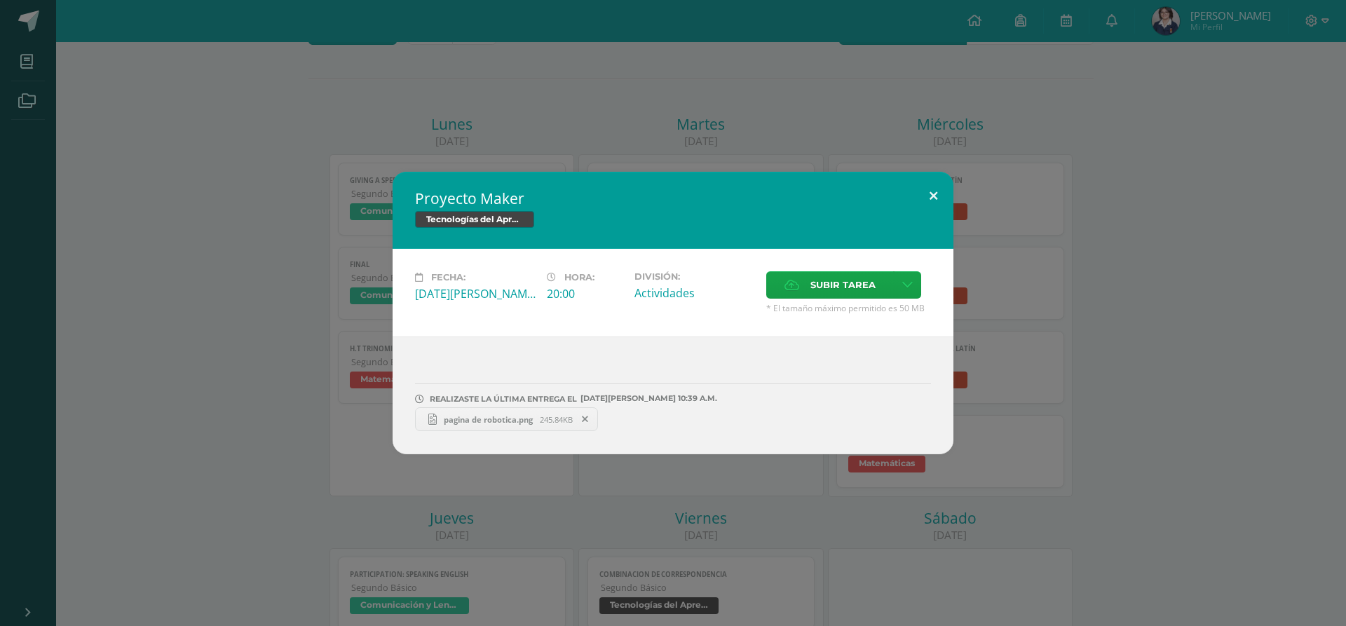
click at [929, 201] on button at bounding box center [934, 196] width 40 height 48
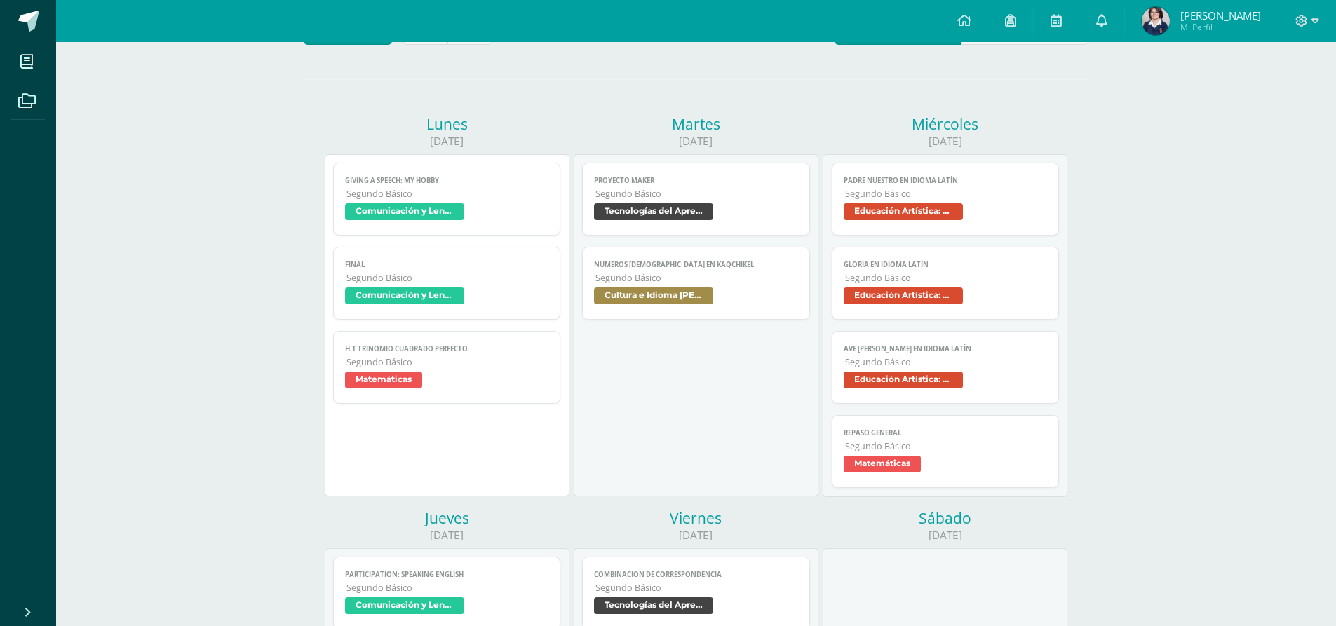
drag, startPoint x: 1346, startPoint y: 226, endPoint x: 1333, endPoint y: 254, distance: 30.1
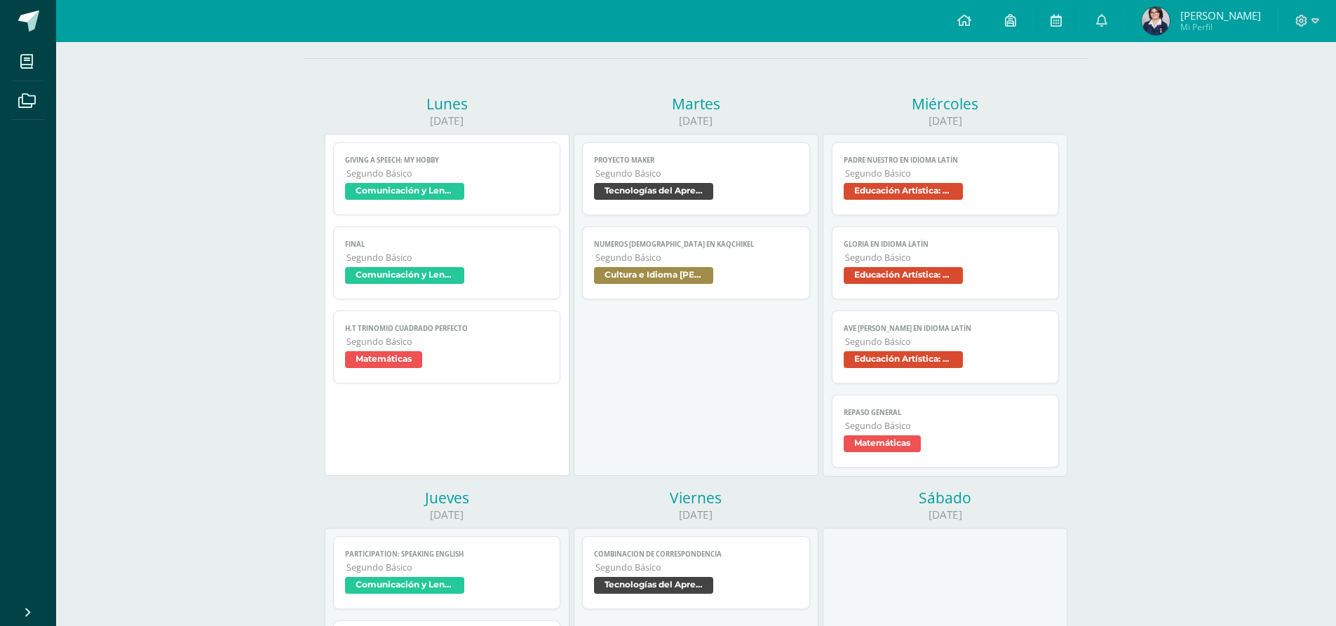
scroll to position [257, 0]
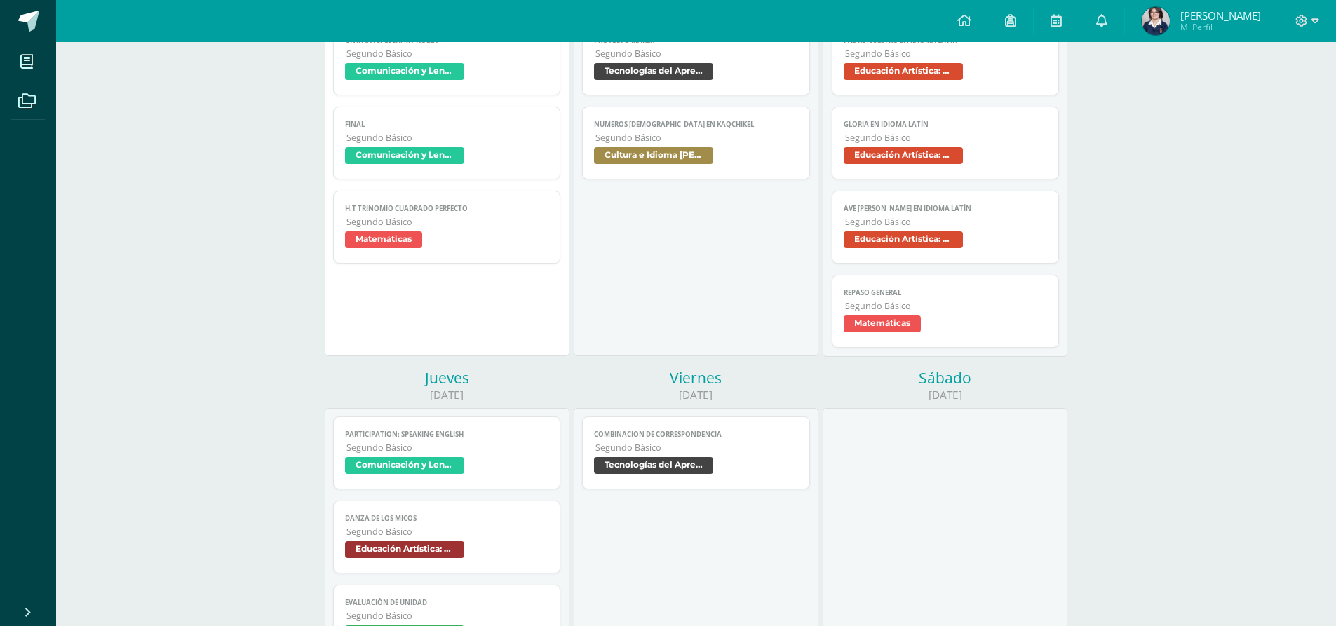
click at [614, 447] on span "Segundo Básico" at bounding box center [696, 448] width 203 height 12
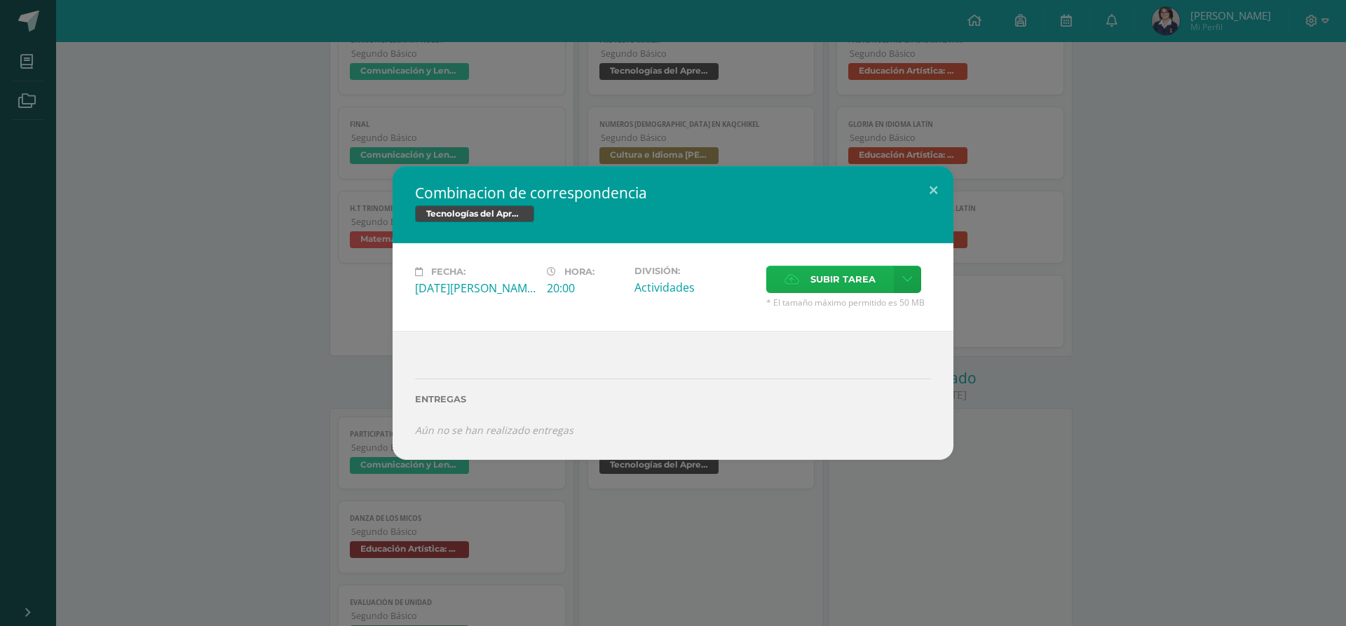
click at [800, 283] on label "Subir tarea" at bounding box center [830, 279] width 128 height 27
click at [0, 0] on input "Subir tarea" at bounding box center [0, 0] width 0 height 0
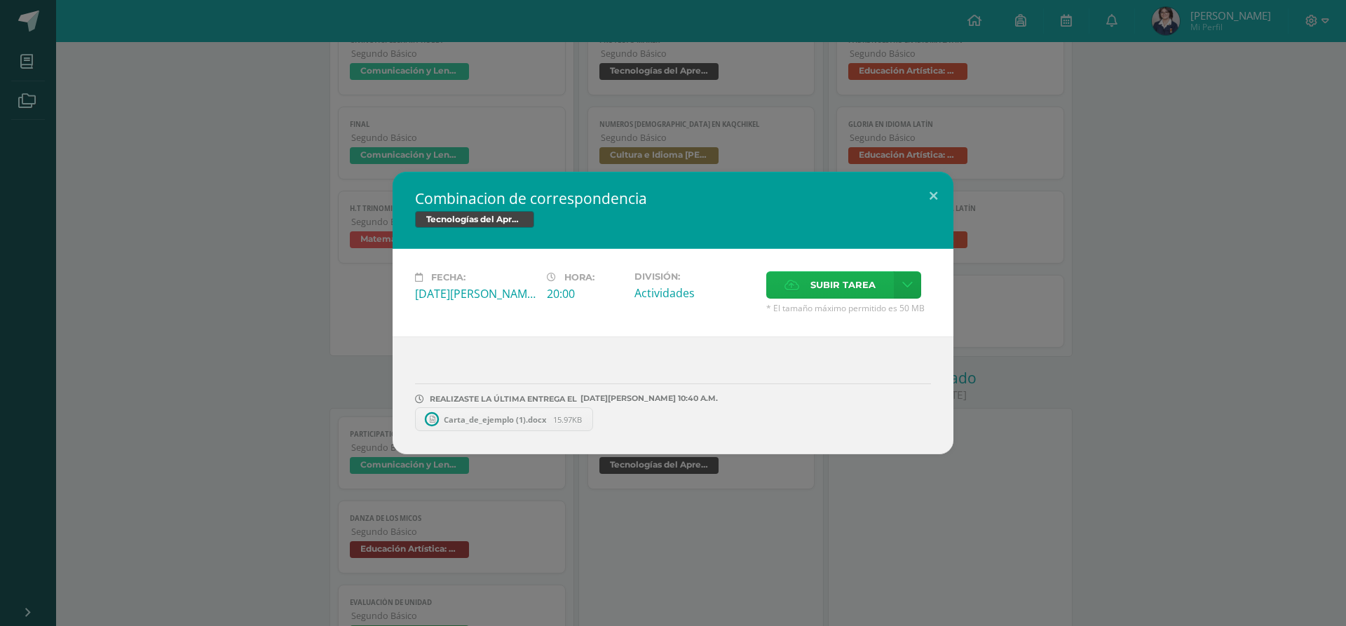
click at [855, 278] on span "Subir tarea" at bounding box center [843, 285] width 65 height 26
click at [0, 0] on input "Subir tarea" at bounding box center [0, 0] width 0 height 0
click at [853, 286] on span "Subir tarea" at bounding box center [843, 285] width 65 height 26
click at [0, 0] on input "Subir tarea" at bounding box center [0, 0] width 0 height 0
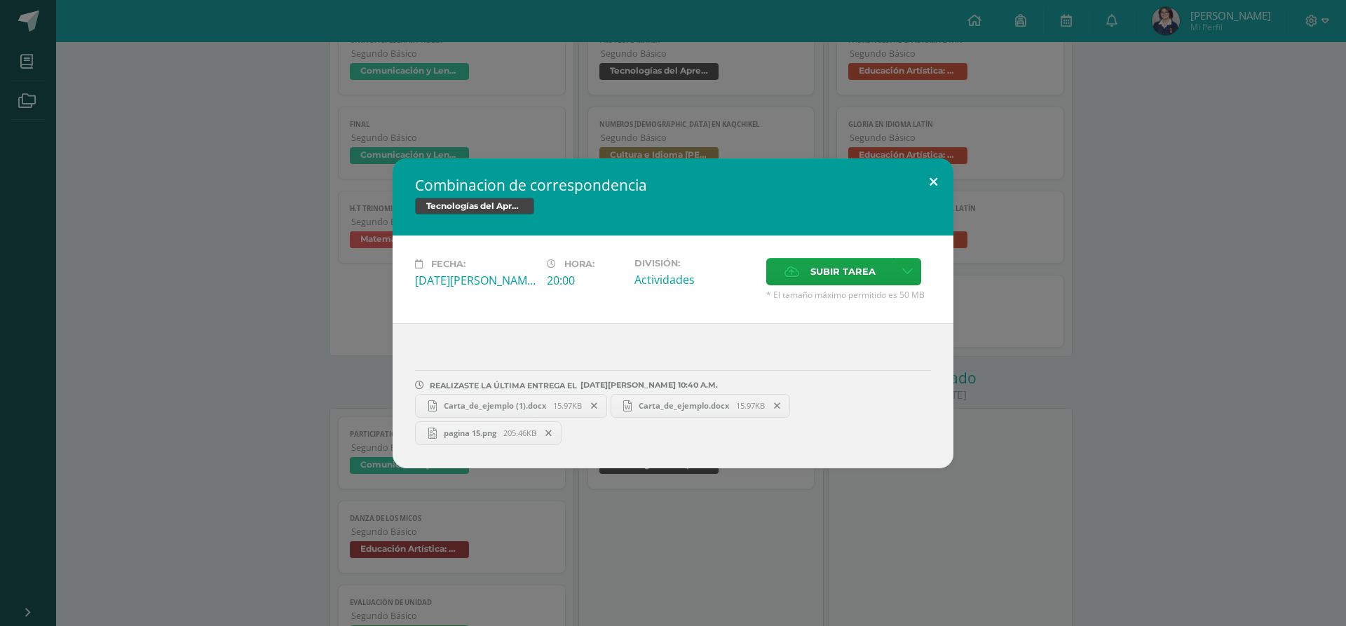
click at [926, 181] on button at bounding box center [934, 182] width 40 height 48
